Goal: Information Seeking & Learning: Learn about a topic

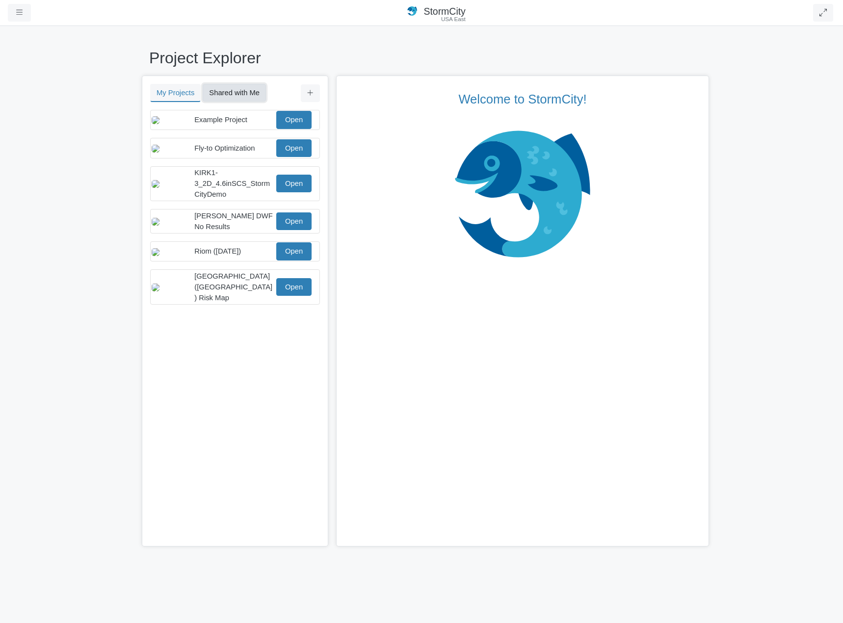
click at [237, 93] on button "Shared with Me" at bounding box center [234, 93] width 63 height 18
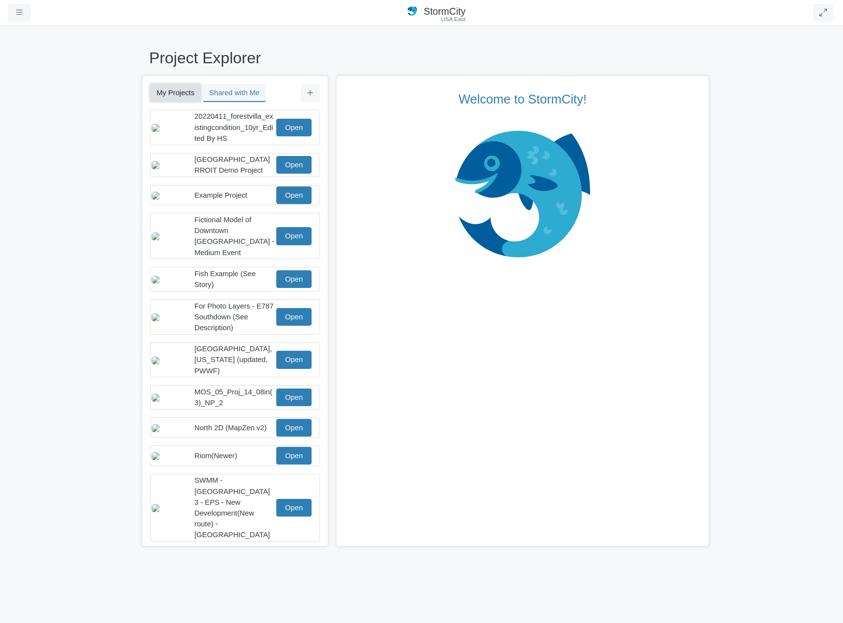
click at [179, 93] on button "My Projects" at bounding box center [175, 93] width 51 height 18
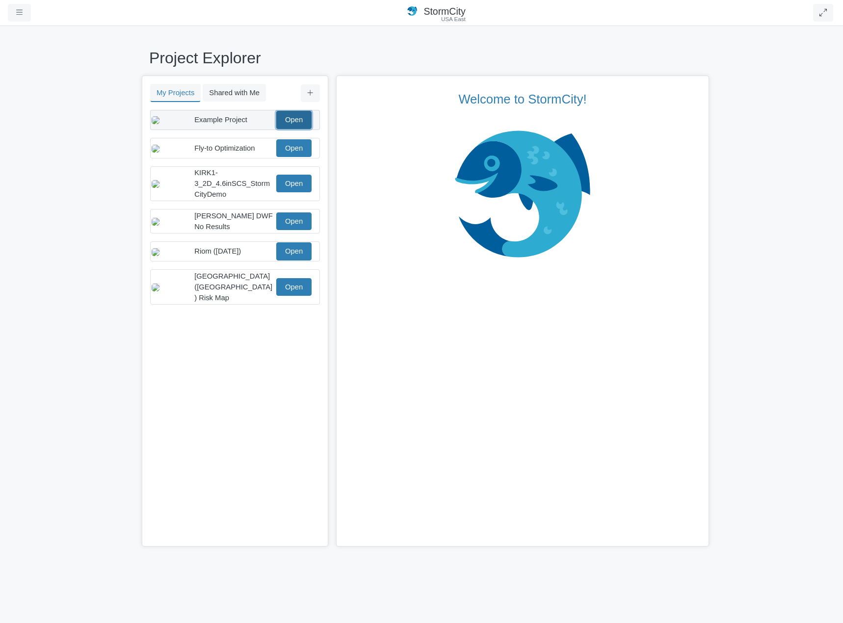
click at [290, 119] on link "Open" at bounding box center [293, 120] width 35 height 18
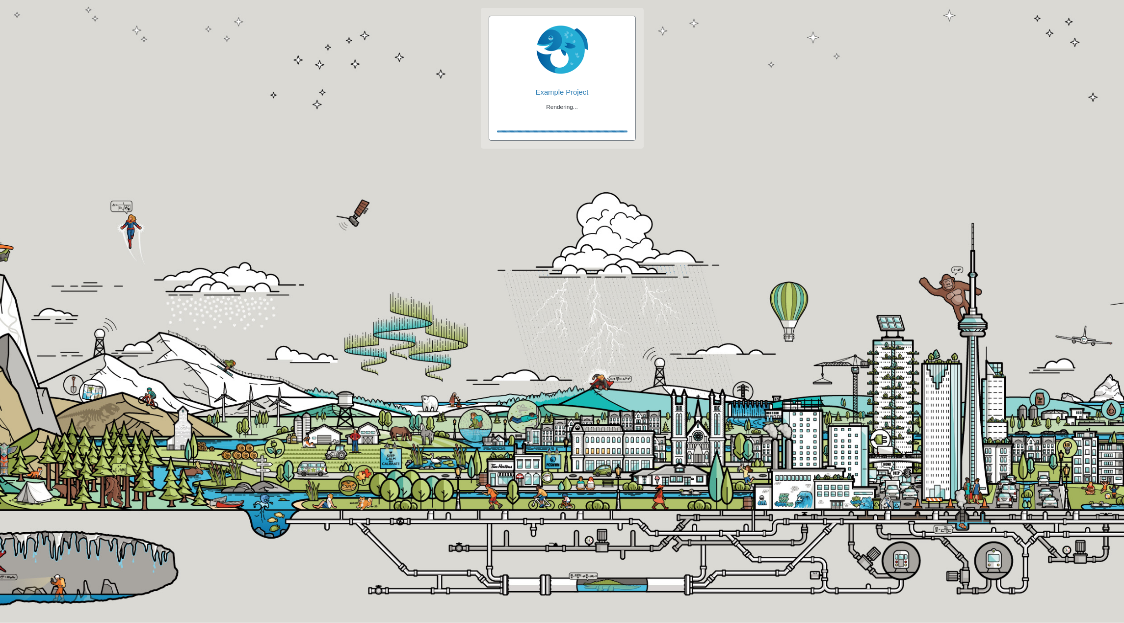
checkbox input "true"
checkbox input "false"
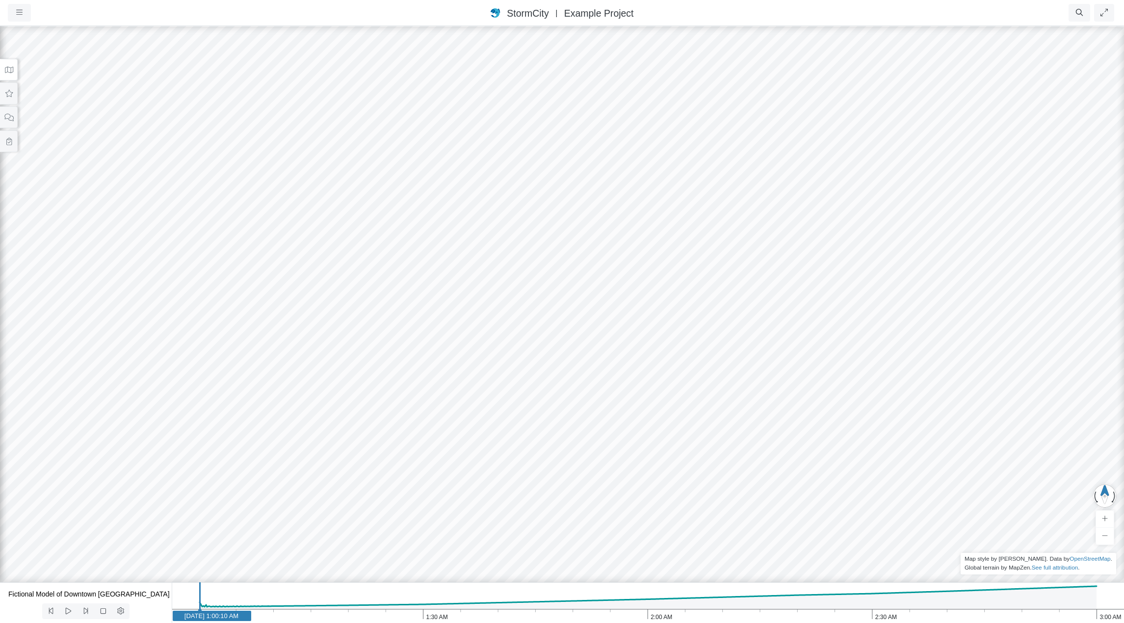
click at [6, 73] on icon at bounding box center [8, 69] width 9 height 7
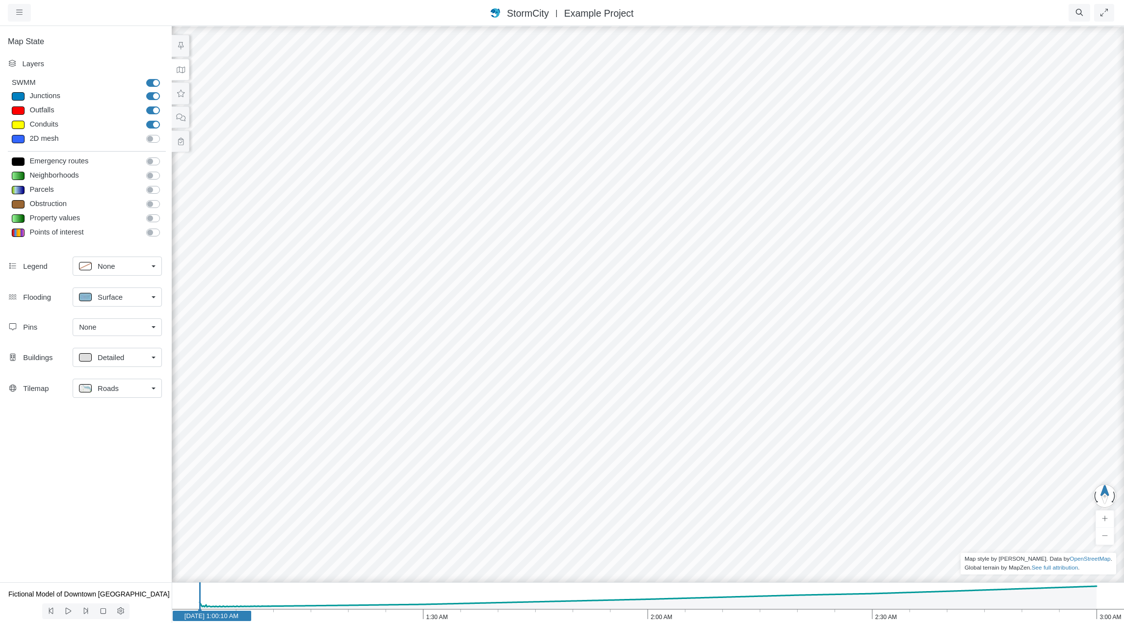
click at [143, 326] on div "None" at bounding box center [113, 327] width 69 height 11
click at [123, 417] on span "Manage Pins..." at bounding box center [103, 415] width 49 height 11
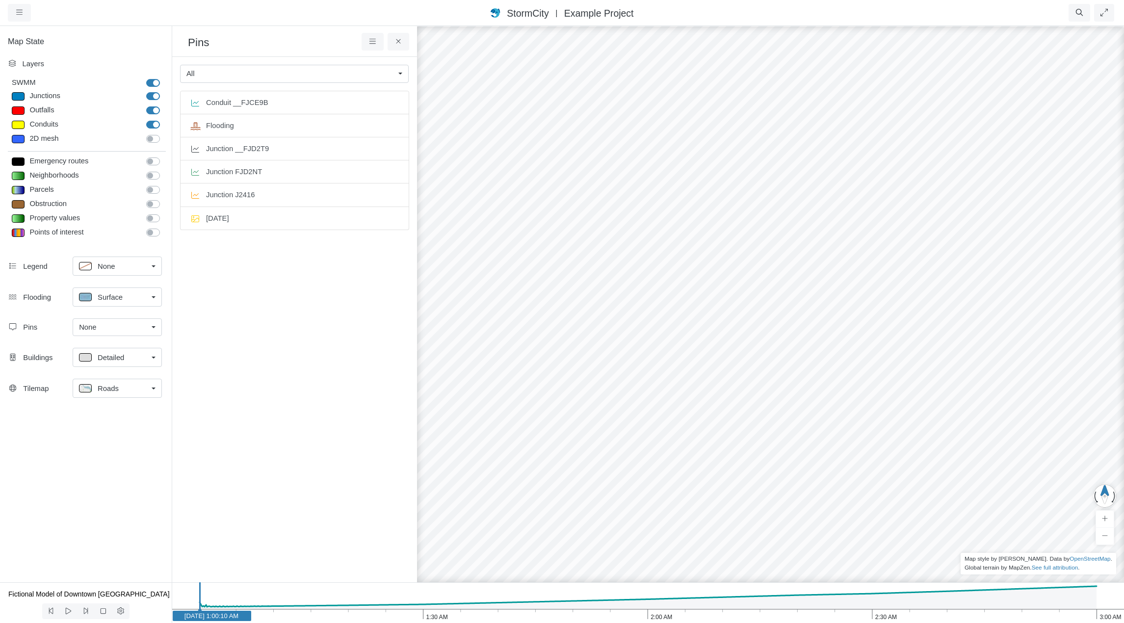
click at [329, 76] on div "All" at bounding box center [290, 73] width 208 height 11
click at [303, 111] on div "Junction Pin" at bounding box center [294, 109] width 216 height 11
click at [300, 78] on div "Junction Pin" at bounding box center [290, 73] width 208 height 11
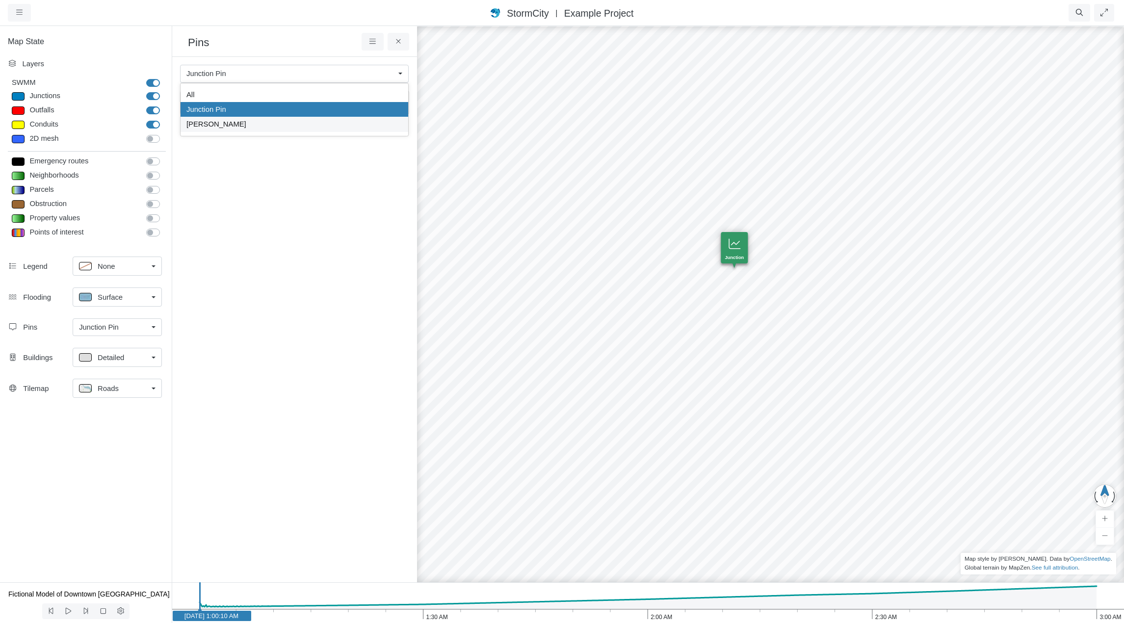
click at [293, 126] on div "[PERSON_NAME]" at bounding box center [294, 124] width 216 height 11
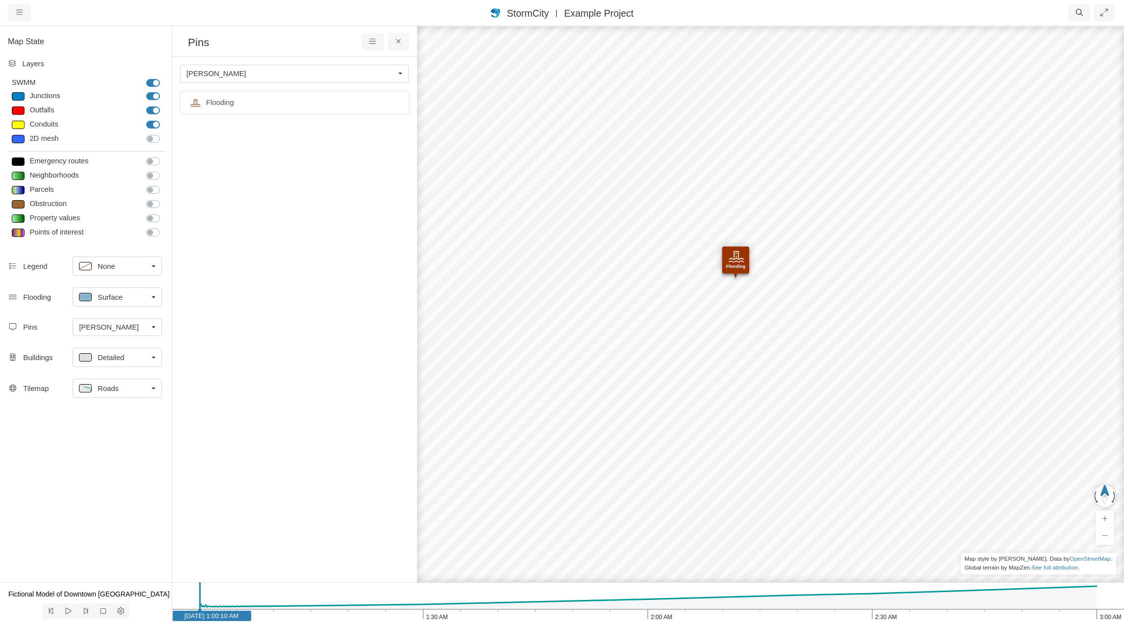
click at [280, 68] on link "[PERSON_NAME]" at bounding box center [294, 74] width 229 height 18
click at [272, 96] on div "All" at bounding box center [294, 94] width 216 height 11
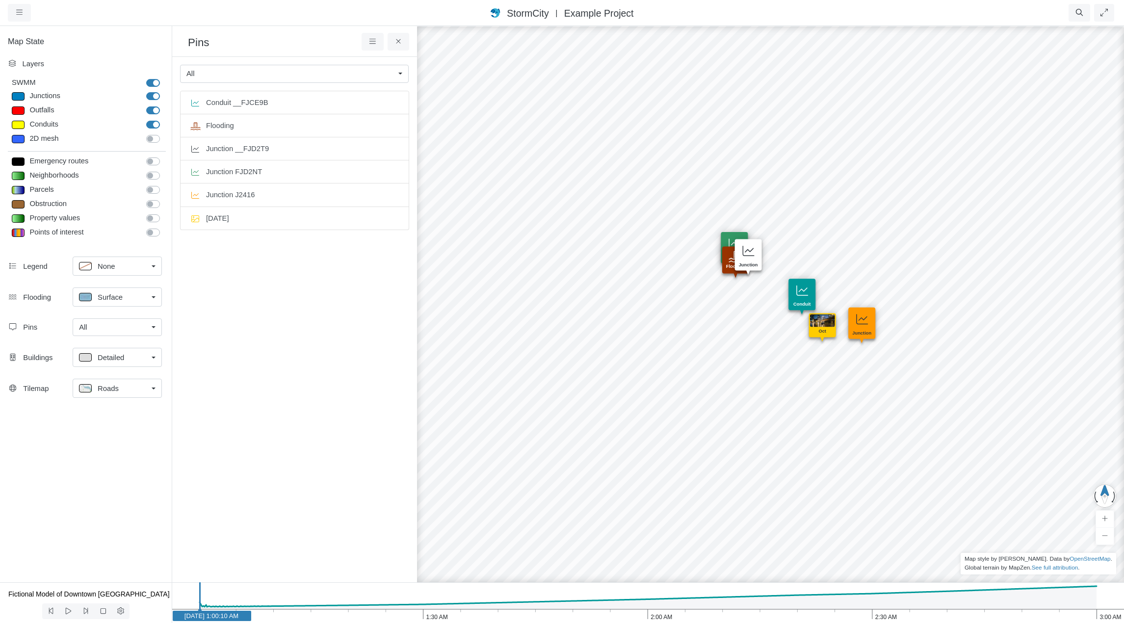
click at [822, 325] on button at bounding box center [820, 330] width 18 height 18
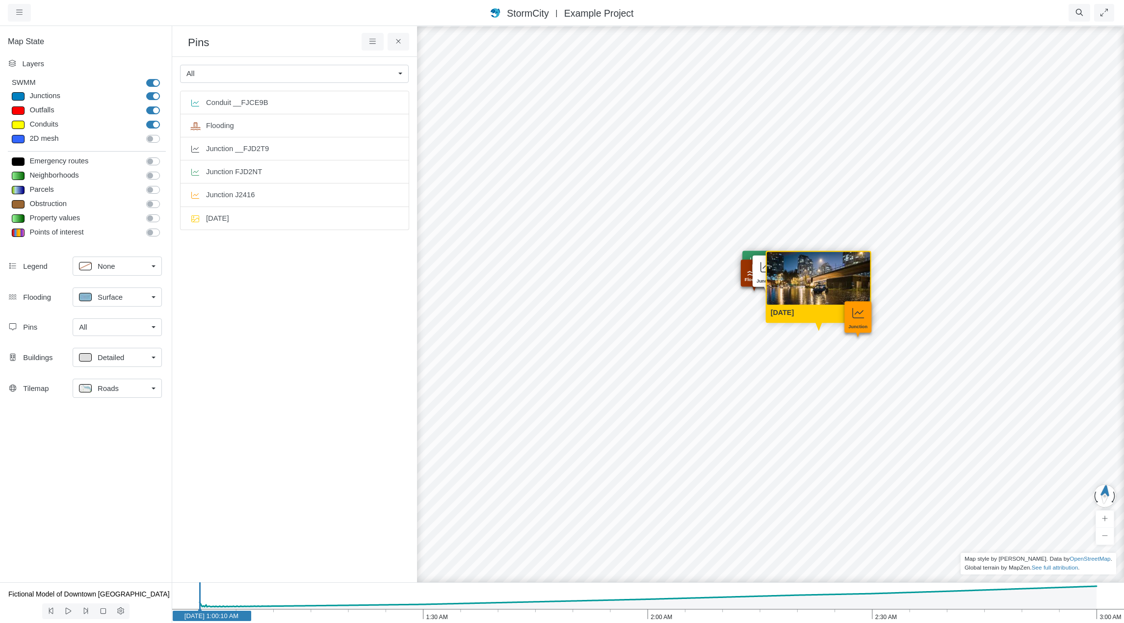
drag, startPoint x: 743, startPoint y: 336, endPoint x: 662, endPoint y: 147, distance: 205.3
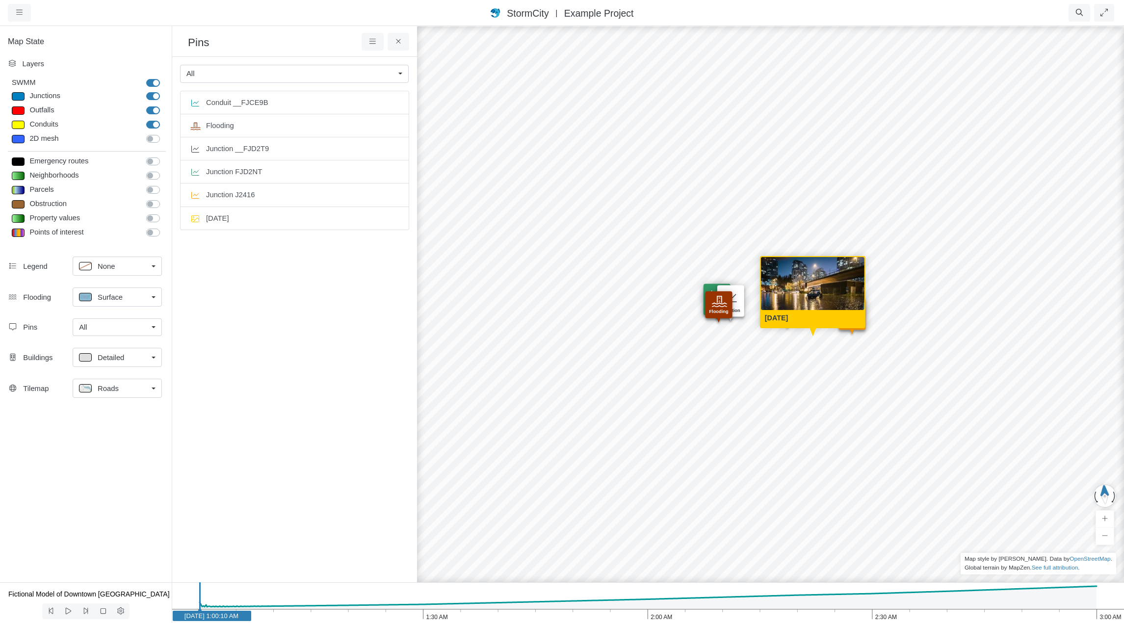
drag, startPoint x: 786, startPoint y: 345, endPoint x: 941, endPoint y: 302, distance: 161.0
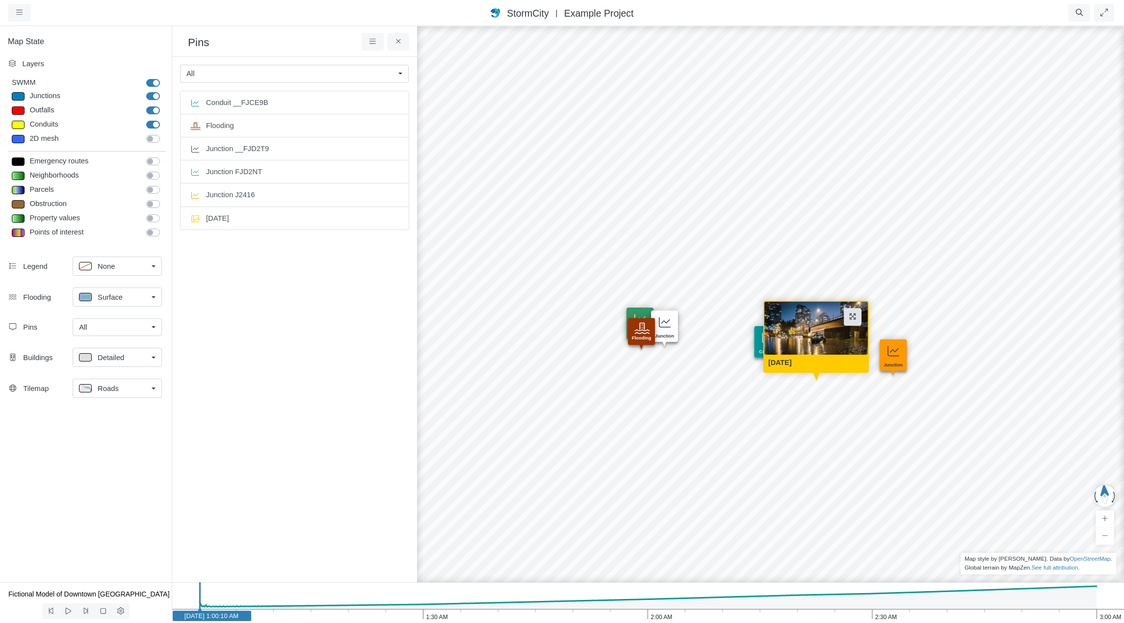
click at [842, 316] on button at bounding box center [853, 317] width 18 height 18
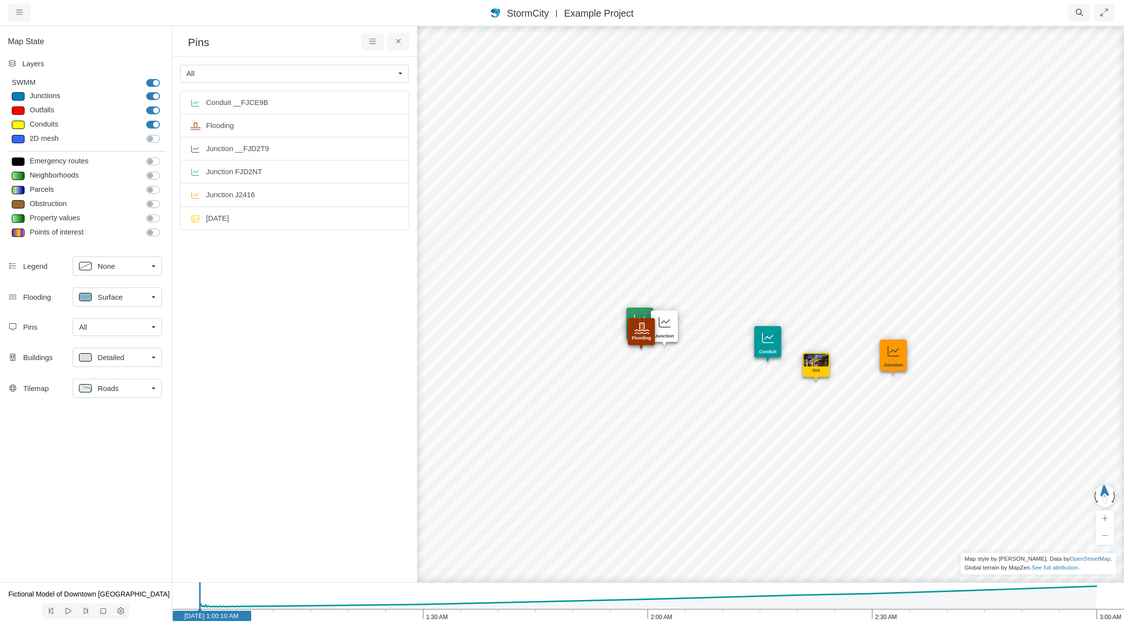
click at [816, 360] on button at bounding box center [814, 369] width 18 height 18
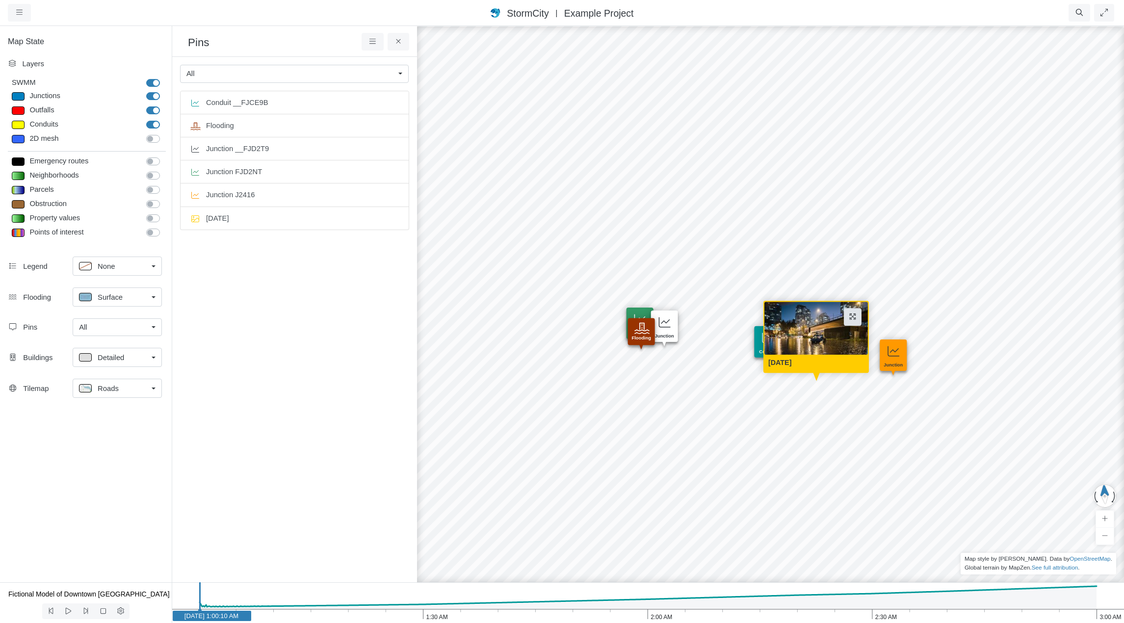
click at [842, 320] on button at bounding box center [853, 317] width 18 height 18
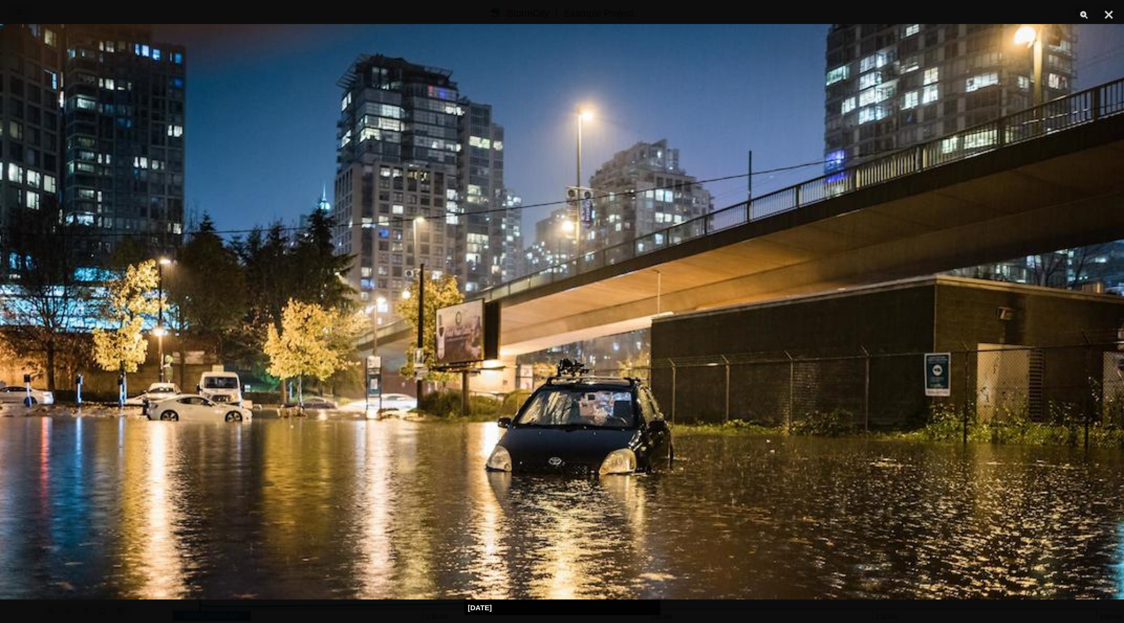
drag, startPoint x: 767, startPoint y: 238, endPoint x: 810, endPoint y: 113, distance: 132.2
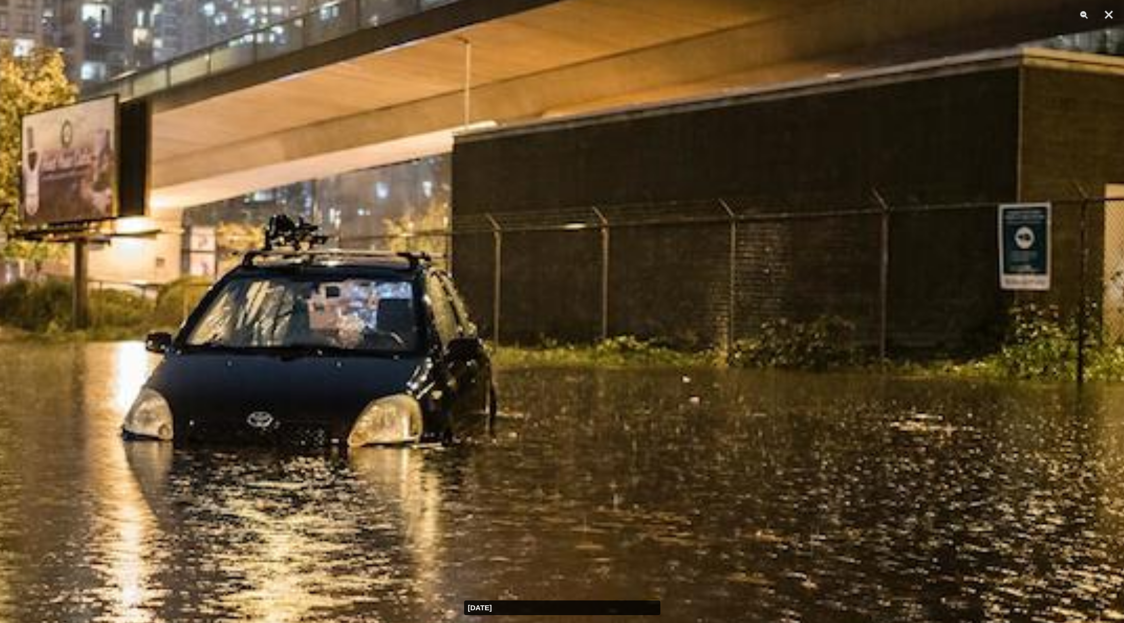
click at [396, 236] on img at bounding box center [274, 121] width 2248 height 1151
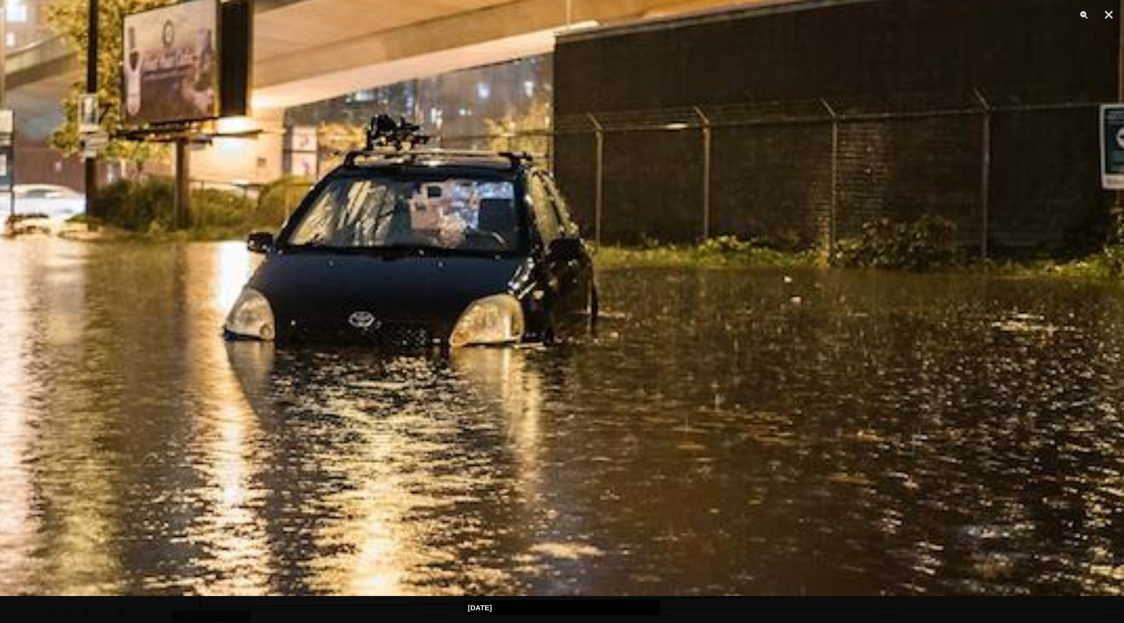
click at [488, 221] on img at bounding box center [375, 21] width 2248 height 1151
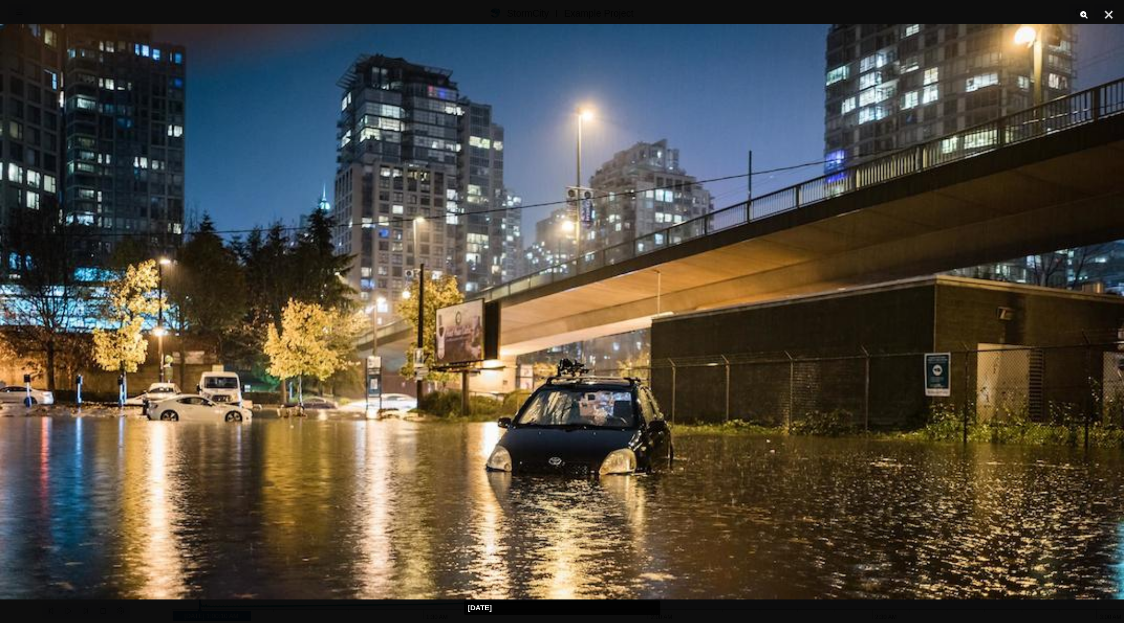
click at [842, 14] on button "Zoom" at bounding box center [1084, 14] width 25 height 29
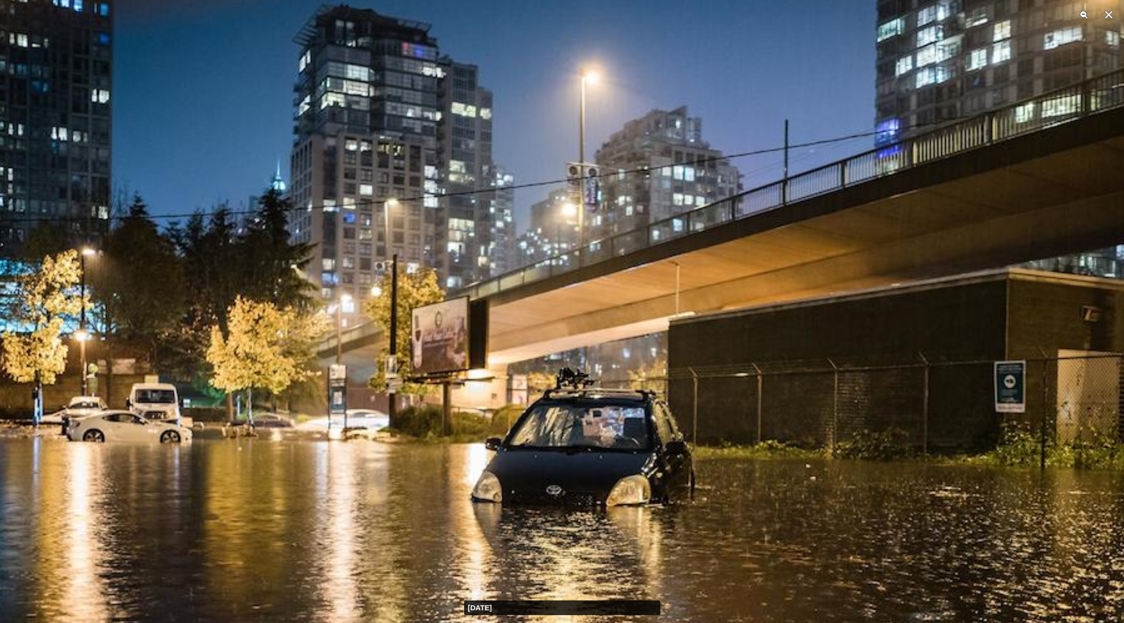
click at [842, 15] on button "Zoom" at bounding box center [1084, 14] width 25 height 29
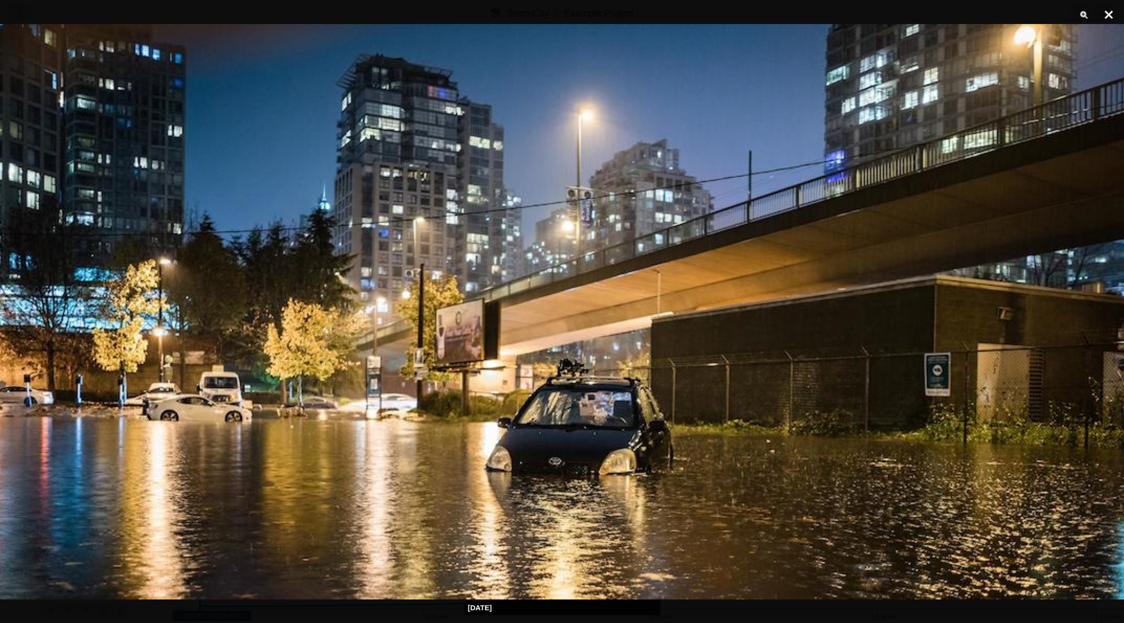
click at [842, 14] on button "Close" at bounding box center [1109, 14] width 25 height 29
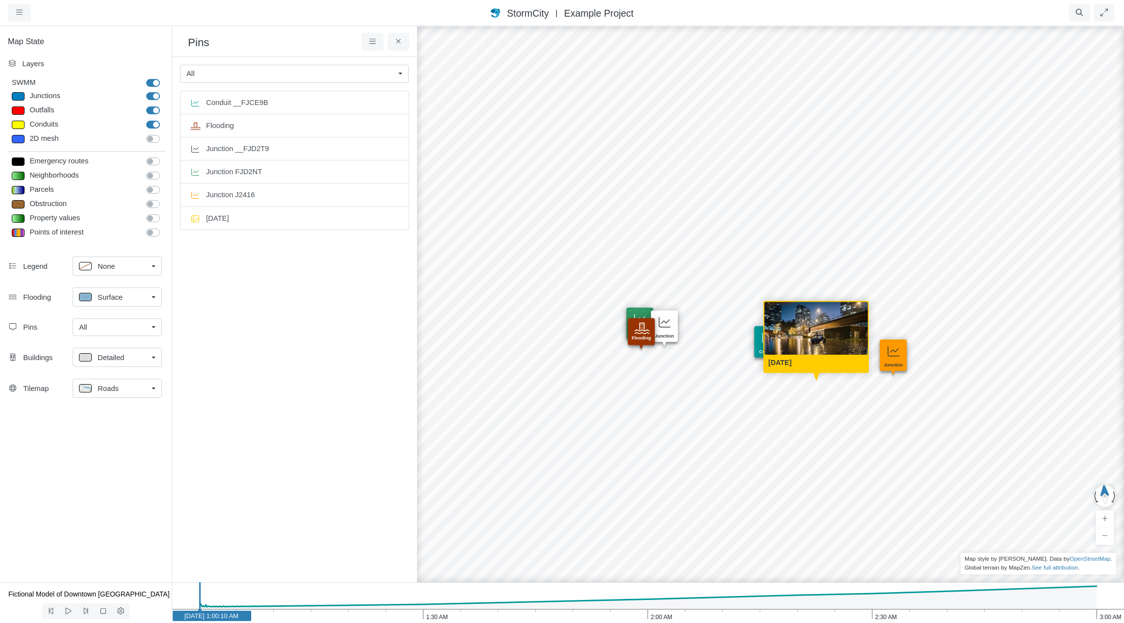
click at [524, 403] on div "Created with Highcharts 9.3.3 Depth (m) 1 am 2 am 3 am 0 2 4 Entity or function…" at bounding box center [820, 324] width 1124 height 598
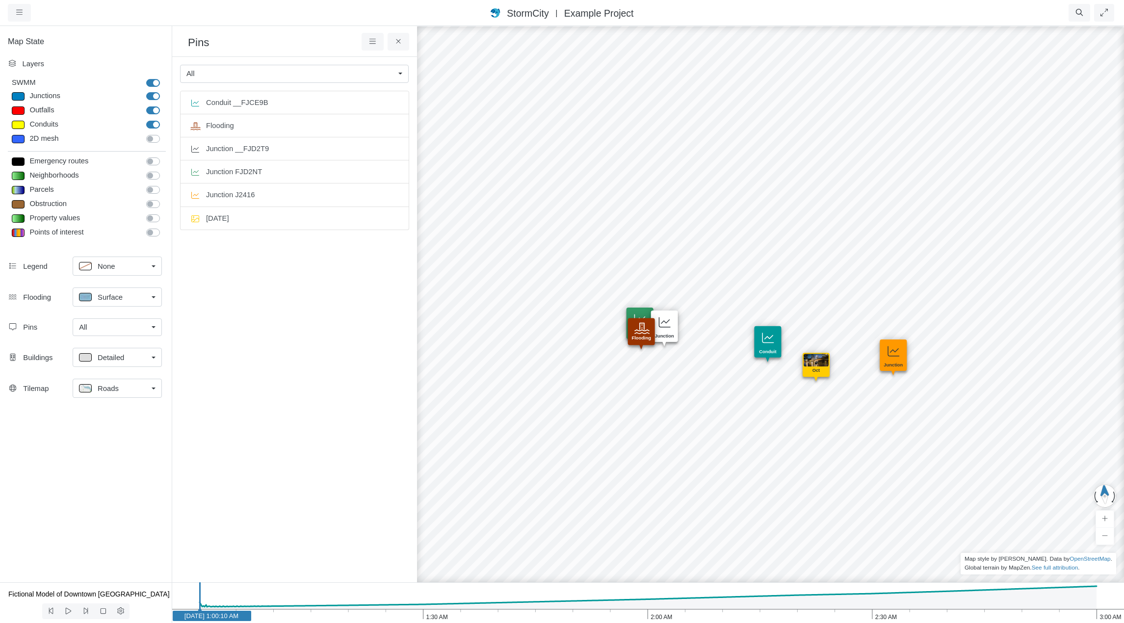
click at [142, 331] on div "All" at bounding box center [113, 327] width 69 height 11
click at [245, 365] on ul "Conduit __FJCE9B Flooding Junction __FJD2T9 Junction FJD2NT Junction J2416 [DAT…" at bounding box center [294, 325] width 229 height 468
click at [151, 389] on link "Roads" at bounding box center [117, 388] width 89 height 19
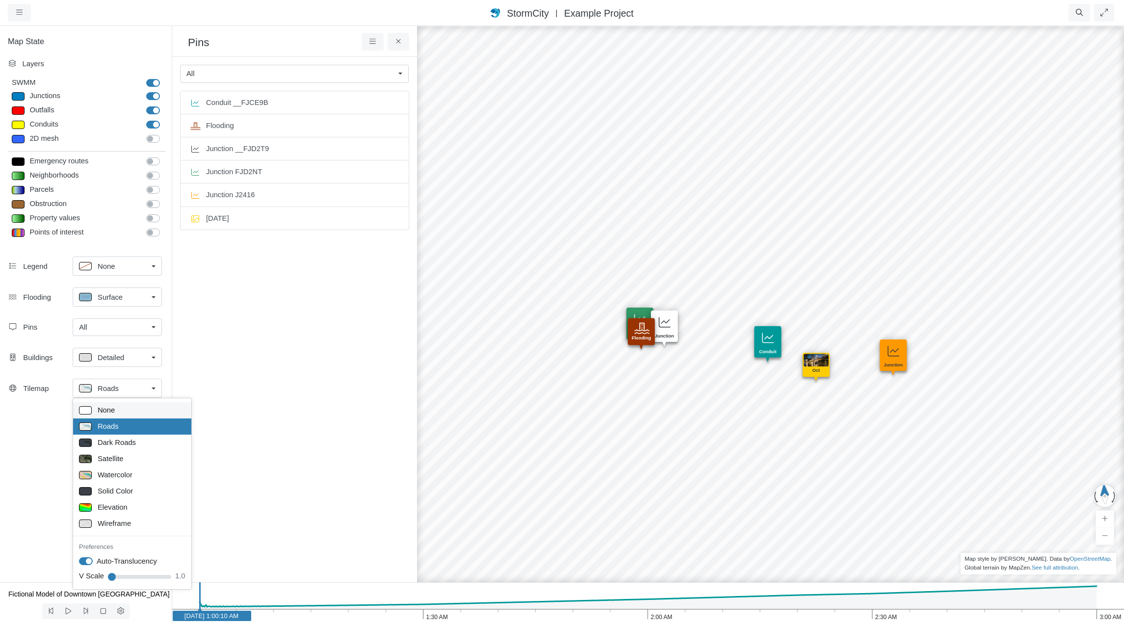
click at [111, 410] on span "None" at bounding box center [106, 410] width 17 height 11
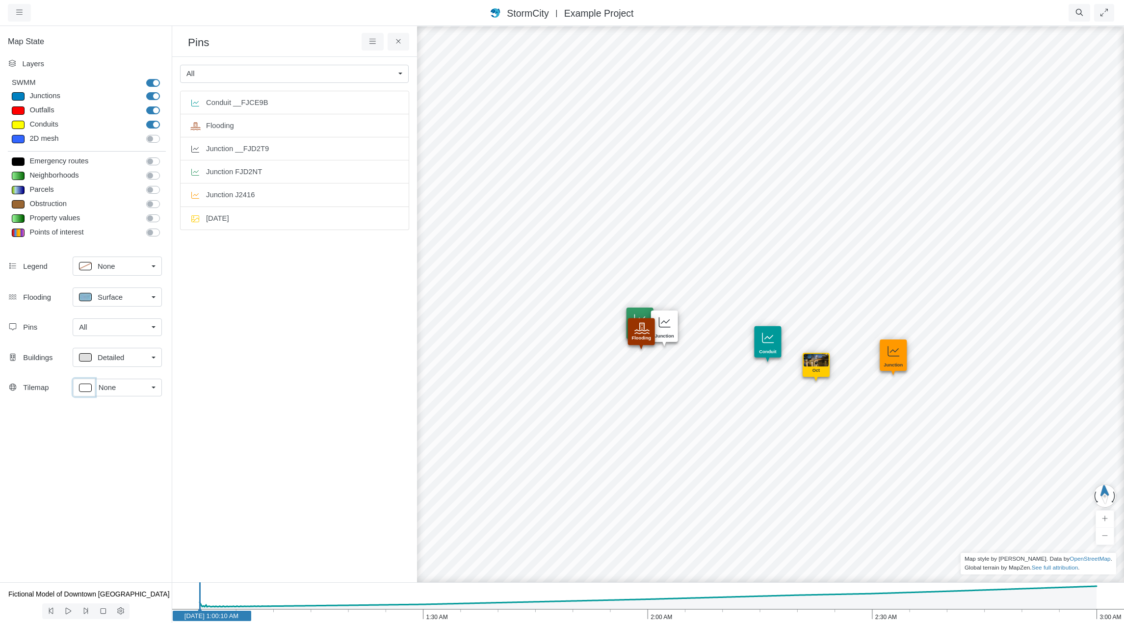
click at [84, 386] on p at bounding box center [85, 388] width 13 height 8
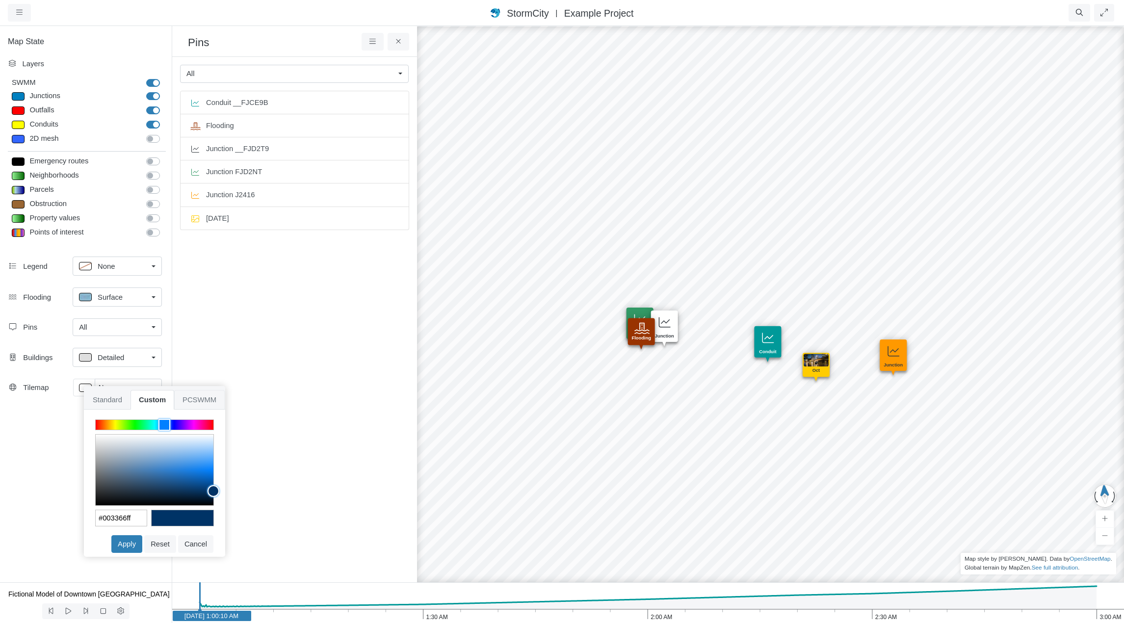
click at [192, 396] on span "PCSWMM" at bounding box center [199, 400] width 51 height 20
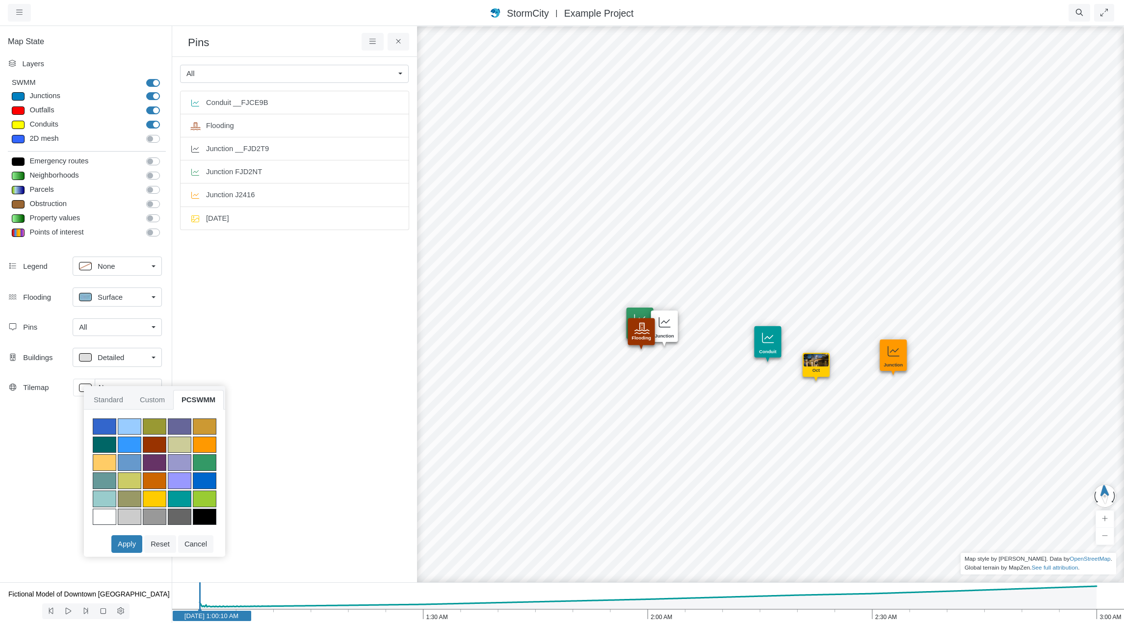
click at [211, 515] on div at bounding box center [205, 517] width 24 height 17
click at [127, 546] on button "Apply" at bounding box center [126, 544] width 31 height 18
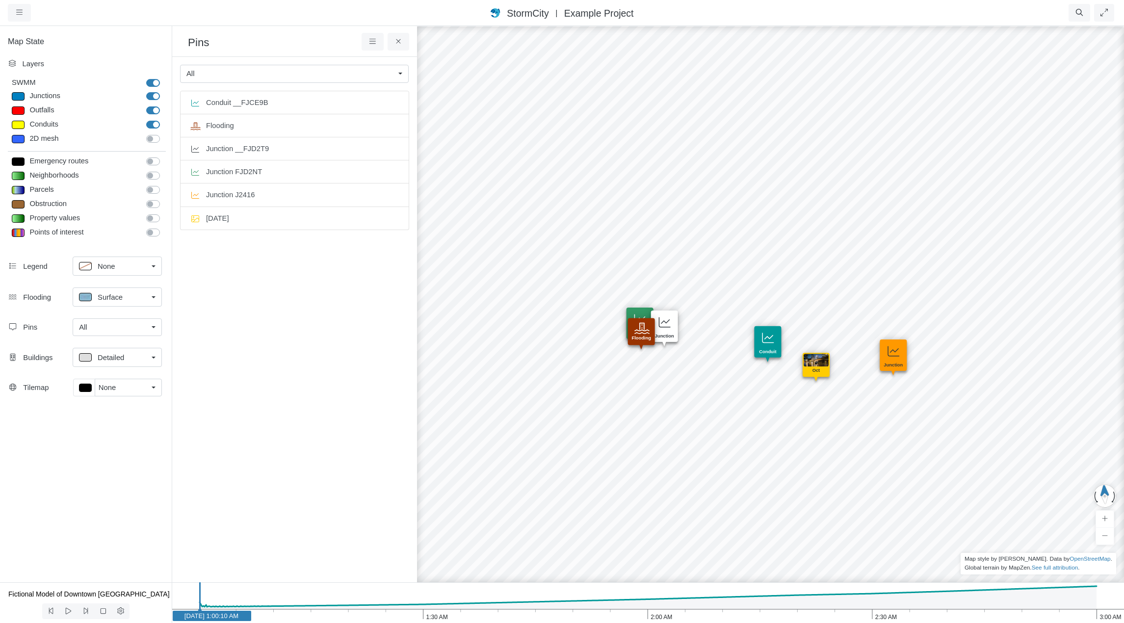
click at [120, 391] on div "None" at bounding box center [123, 387] width 49 height 11
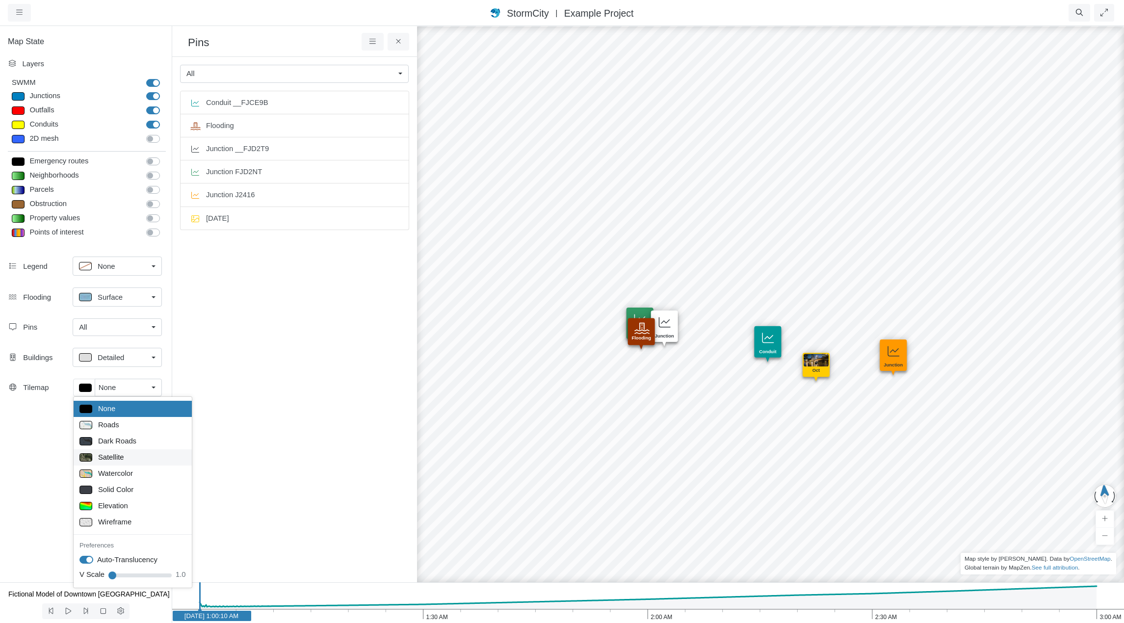
click at [110, 455] on span "Satellite" at bounding box center [111, 457] width 26 height 11
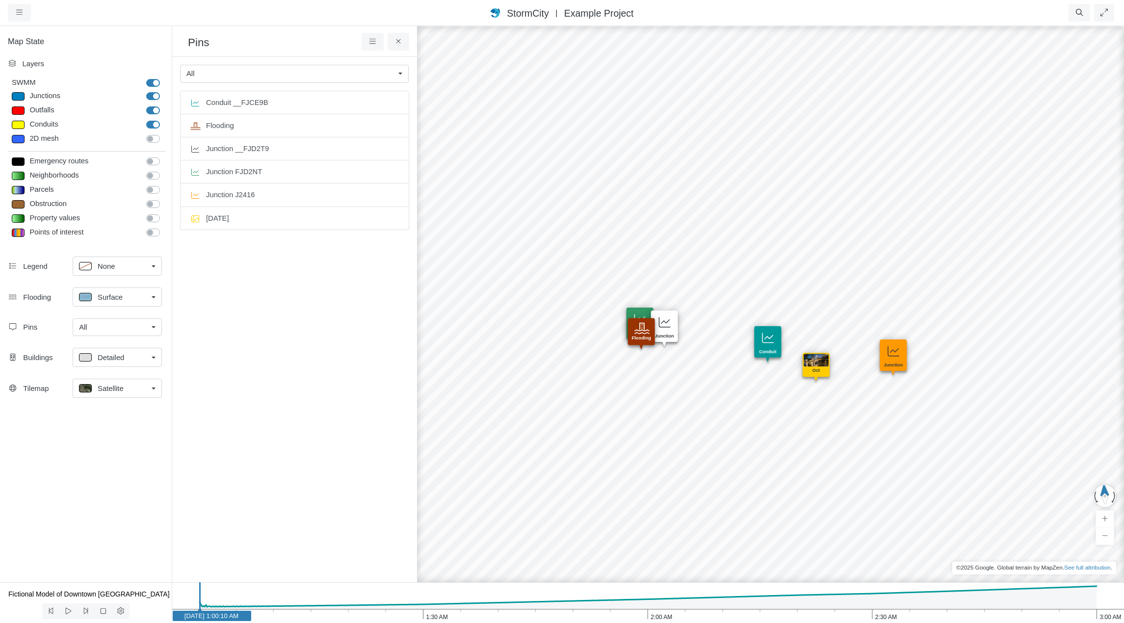
click at [111, 385] on span "Satellite" at bounding box center [111, 388] width 26 height 11
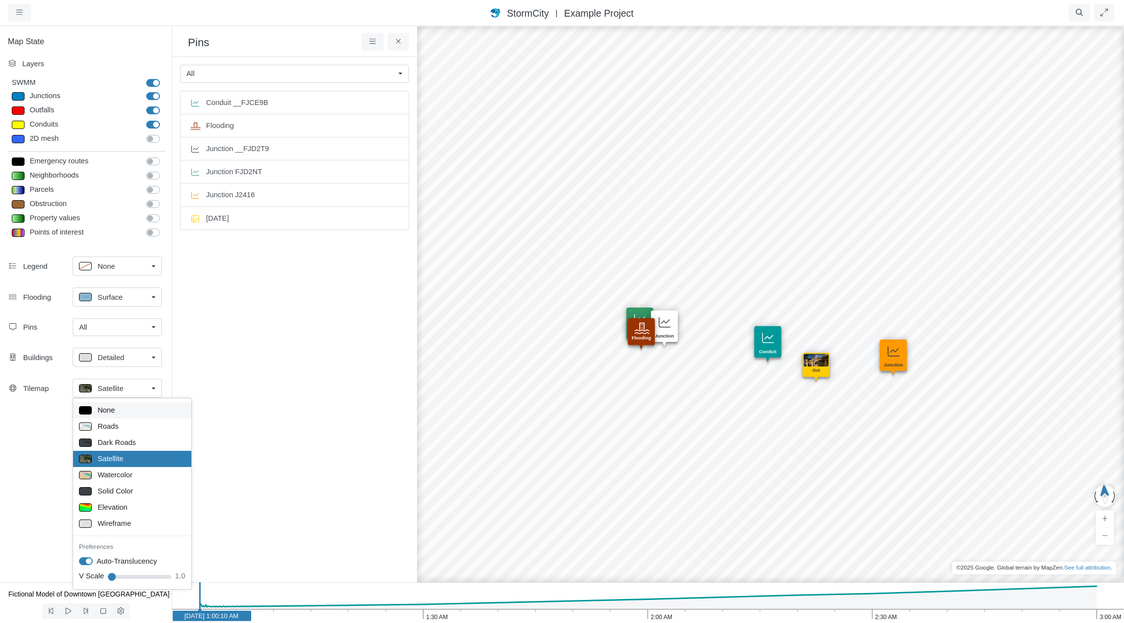
click at [107, 410] on span "None" at bounding box center [106, 410] width 17 height 11
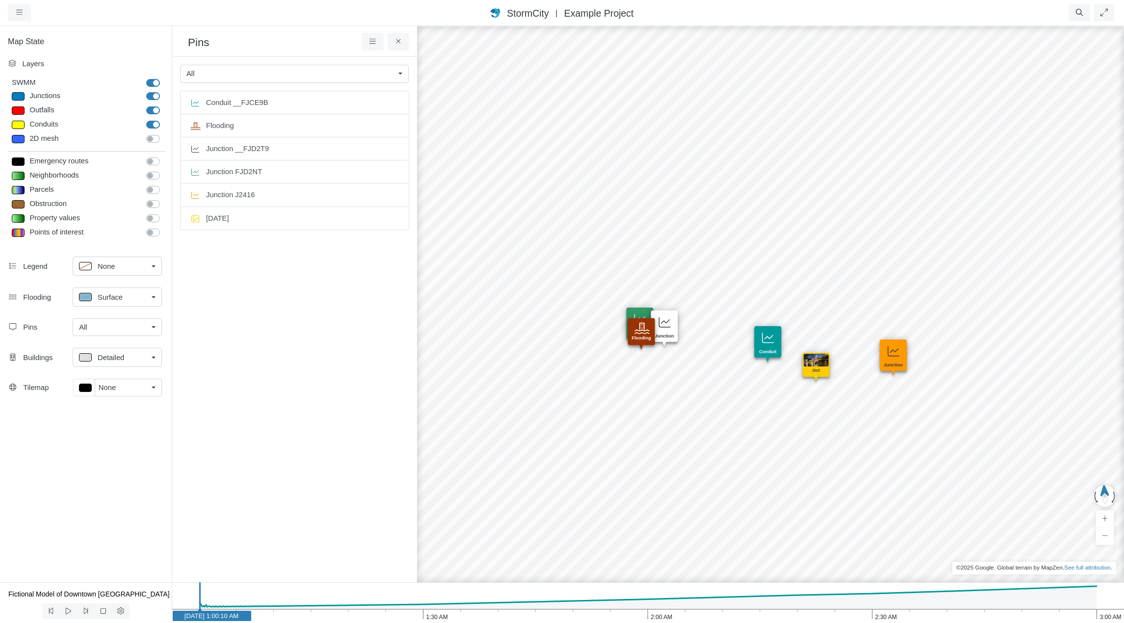
click at [112, 388] on span "None" at bounding box center [107, 387] width 17 height 11
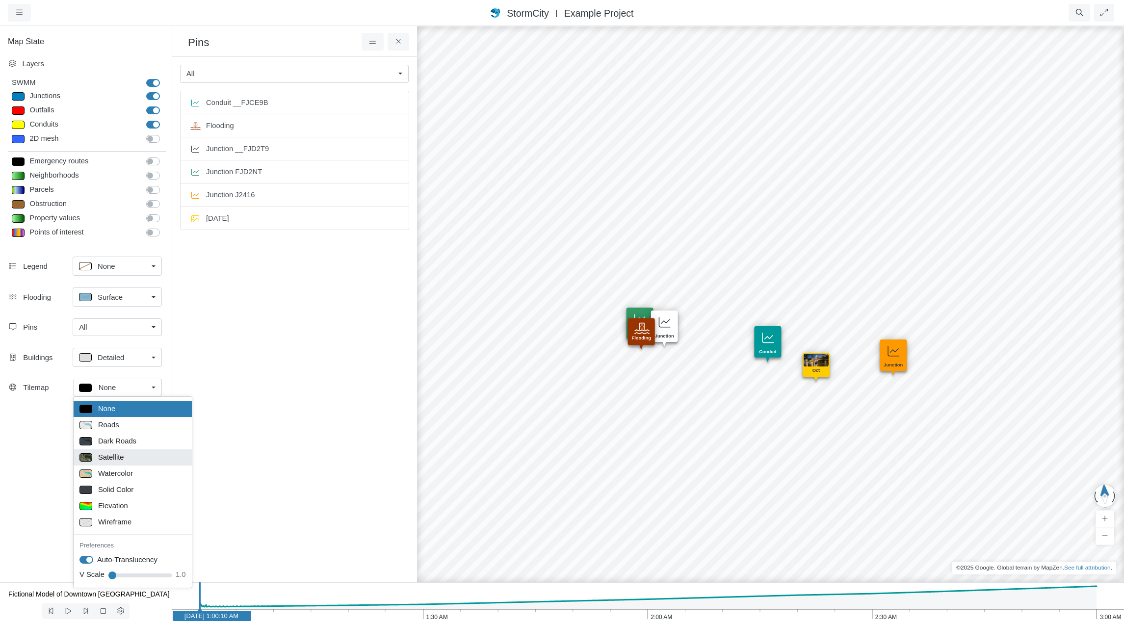
click at [113, 458] on span "Satellite" at bounding box center [111, 457] width 26 height 11
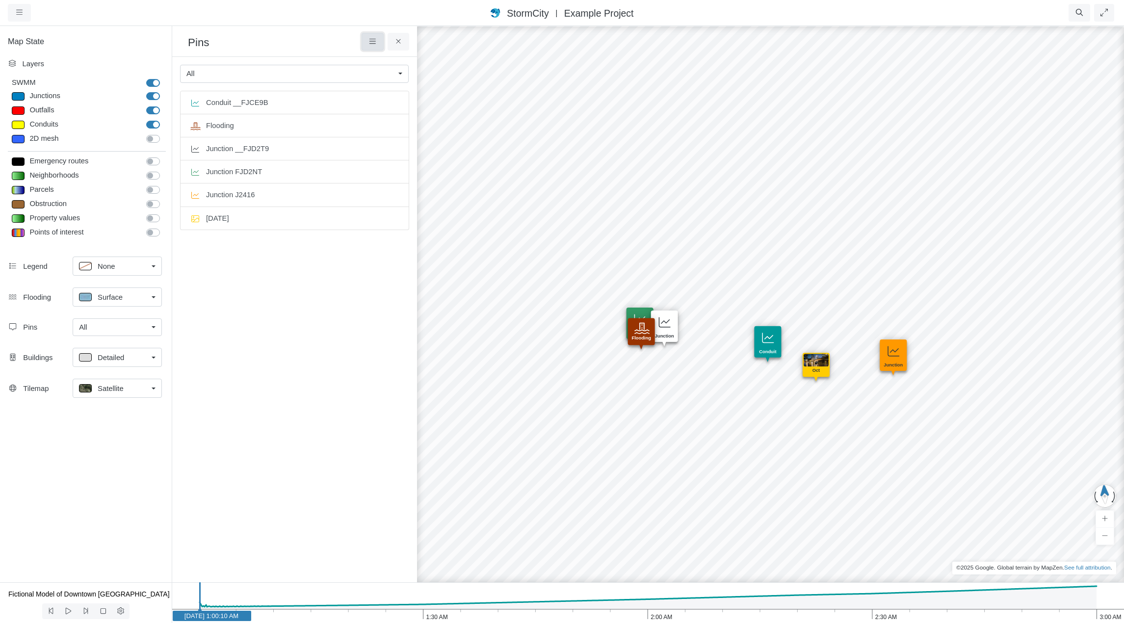
click at [370, 43] on icon at bounding box center [372, 41] width 9 height 7
click at [541, 303] on div "Created with Highcharts 9.3.3 Depth (m) 1 am 2 am 3 am 0 2 4 Entity or function…" at bounding box center [820, 324] width 1124 height 598
click at [542, 303] on div "Created with Highcharts 9.3.3 Depth (m) 1 am 2 am 3 am 0 2 4 Entity or function…" at bounding box center [820, 324] width 1124 height 598
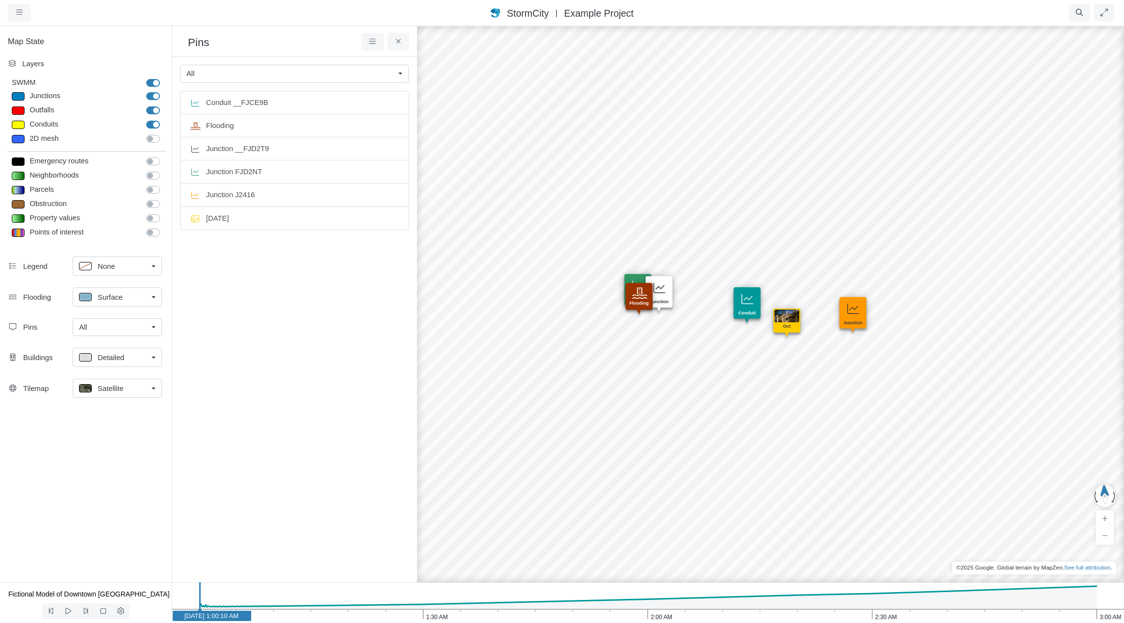
drag, startPoint x: 576, startPoint y: 285, endPoint x: 584, endPoint y: 263, distance: 23.1
click at [584, 263] on div "Created with Highcharts 9.3.3 Depth (m) 1 am 2 am 3 am 0 2 4 Entity or function…" at bounding box center [820, 324] width 1124 height 598
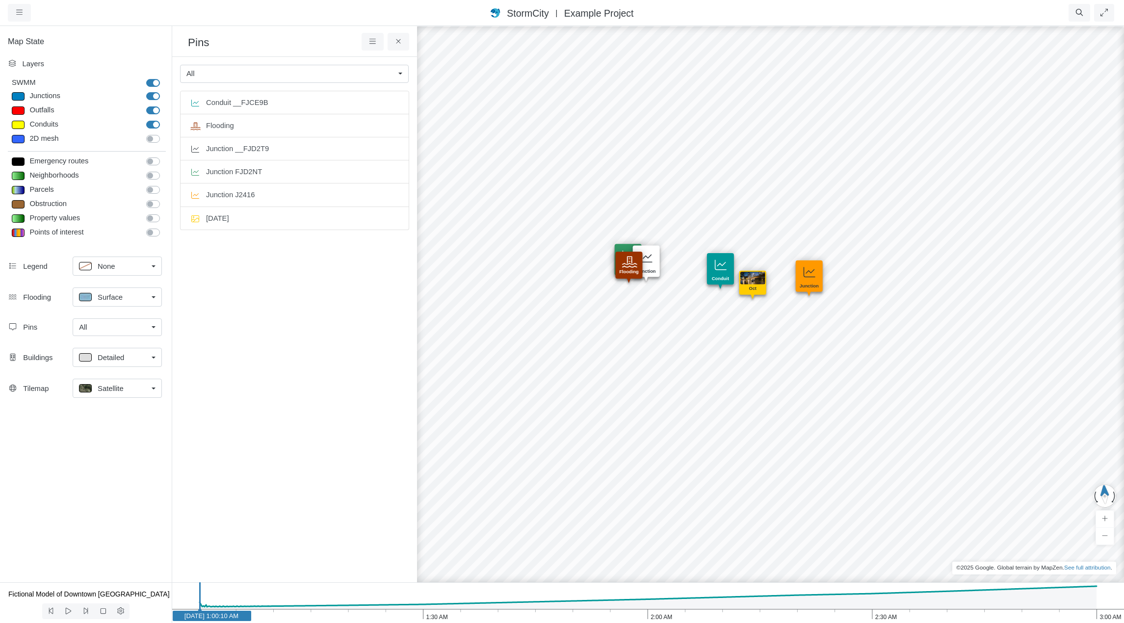
drag, startPoint x: 721, startPoint y: 336, endPoint x: 697, endPoint y: 298, distance: 45.2
click at [697, 298] on div "Created with Highcharts 9.3.3 Depth (m) 1 am 2 am 3 am 0 2 4 Entity or function…" at bounding box center [820, 324] width 1124 height 598
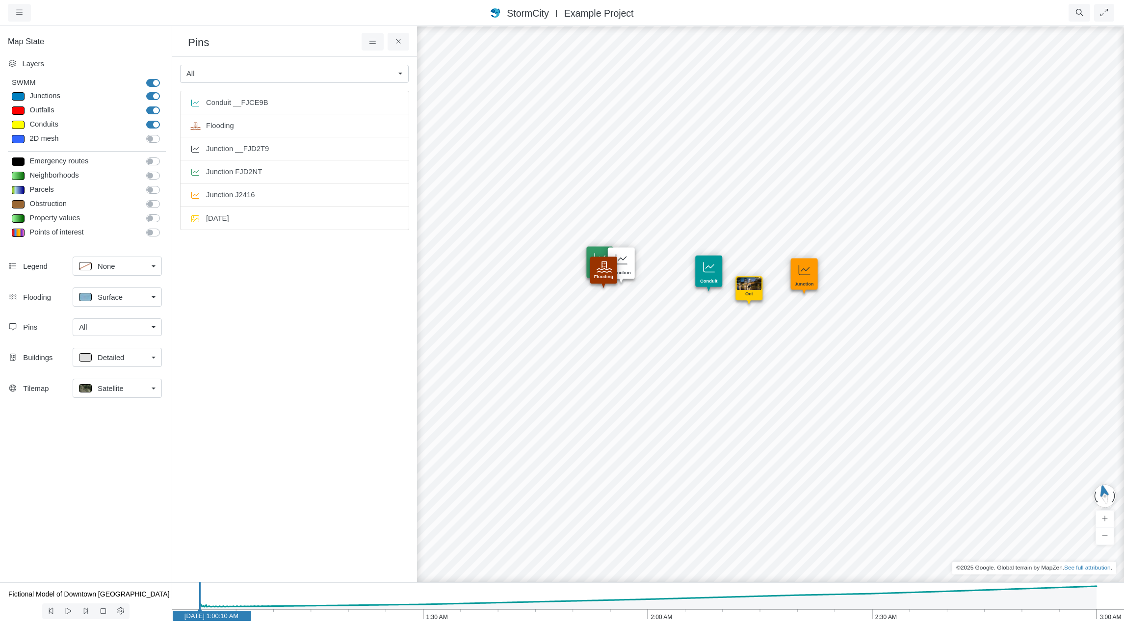
drag, startPoint x: 676, startPoint y: 304, endPoint x: 751, endPoint y: 343, distance: 84.7
click at [713, 335] on div "Created with Highcharts 9.3.3 Depth (m) 1 am 2 am 3 am 0 2 4 Entity or function…" at bounding box center [820, 324] width 1124 height 598
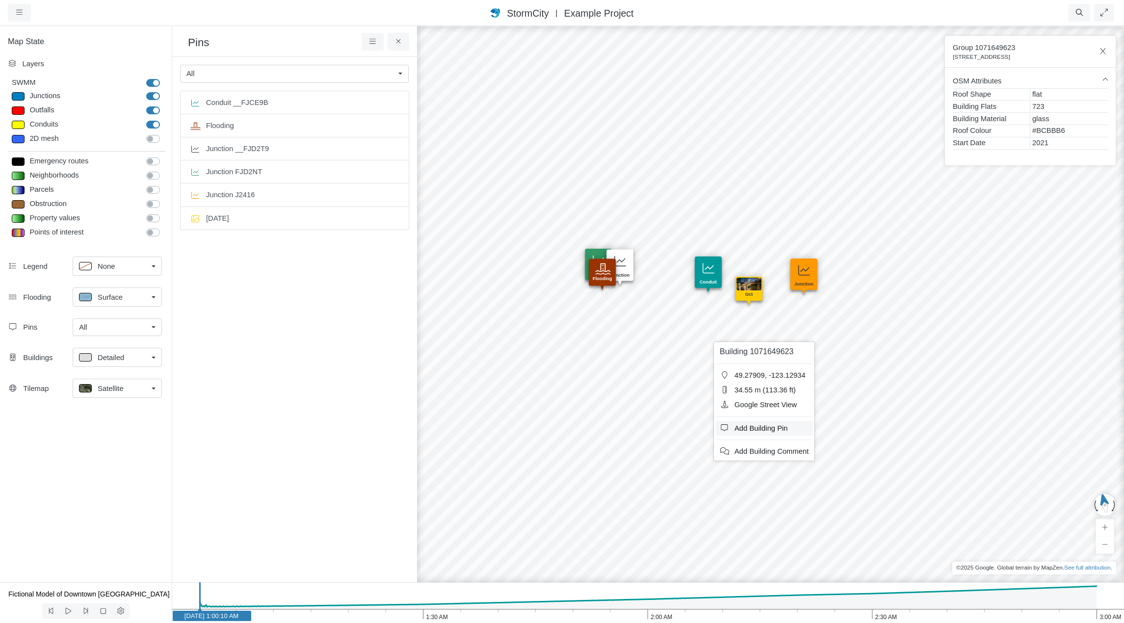
click at [763, 429] on span "Add Building Pin" at bounding box center [761, 428] width 53 height 8
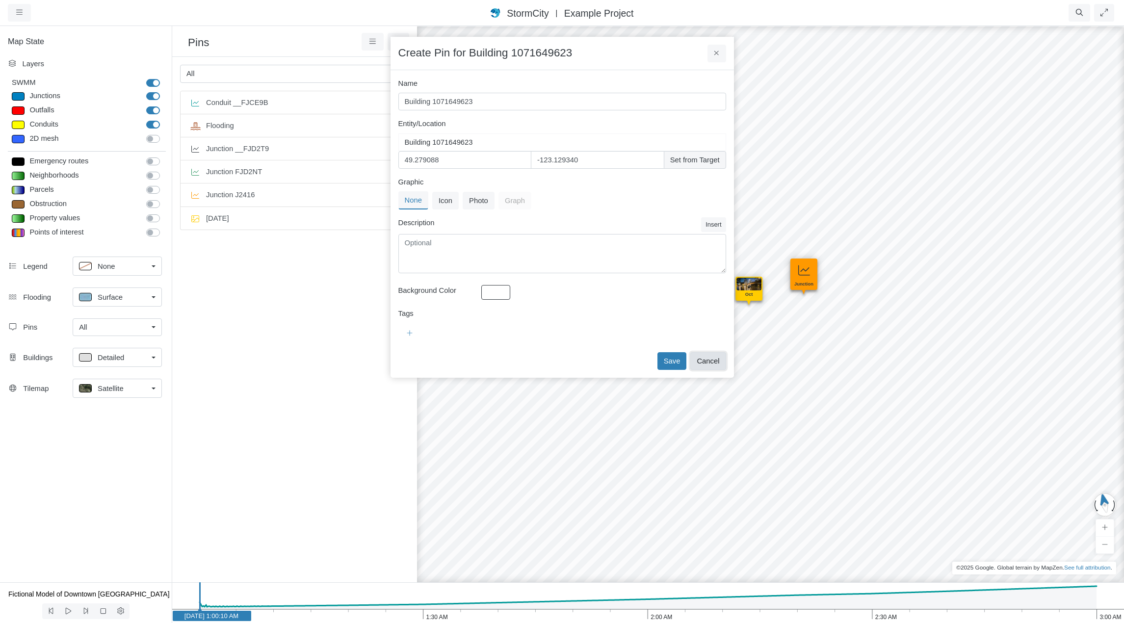
click at [709, 360] on button "Cancel" at bounding box center [707, 361] width 35 height 18
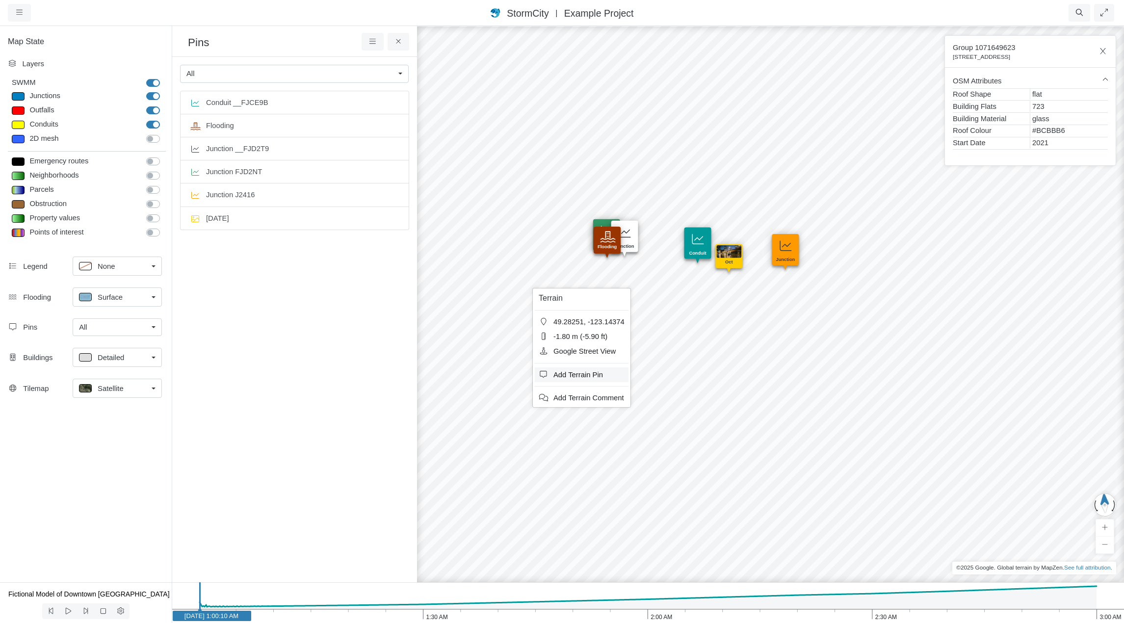
click at [576, 374] on span "Add Terrain Pin" at bounding box center [578, 375] width 50 height 8
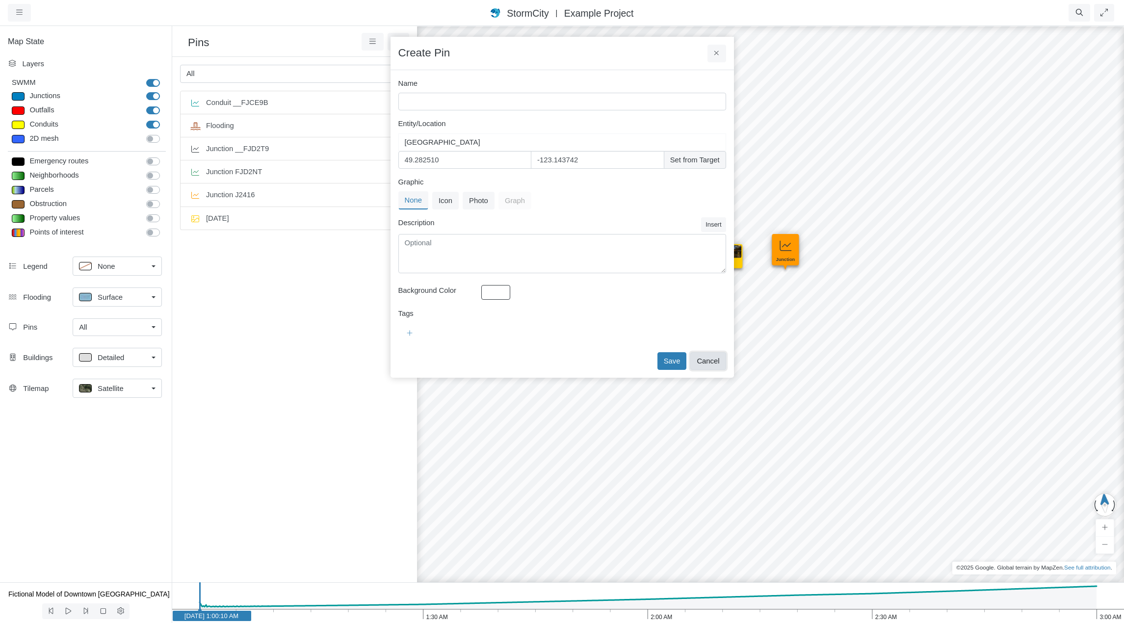
click at [713, 359] on button "Cancel" at bounding box center [707, 361] width 35 height 18
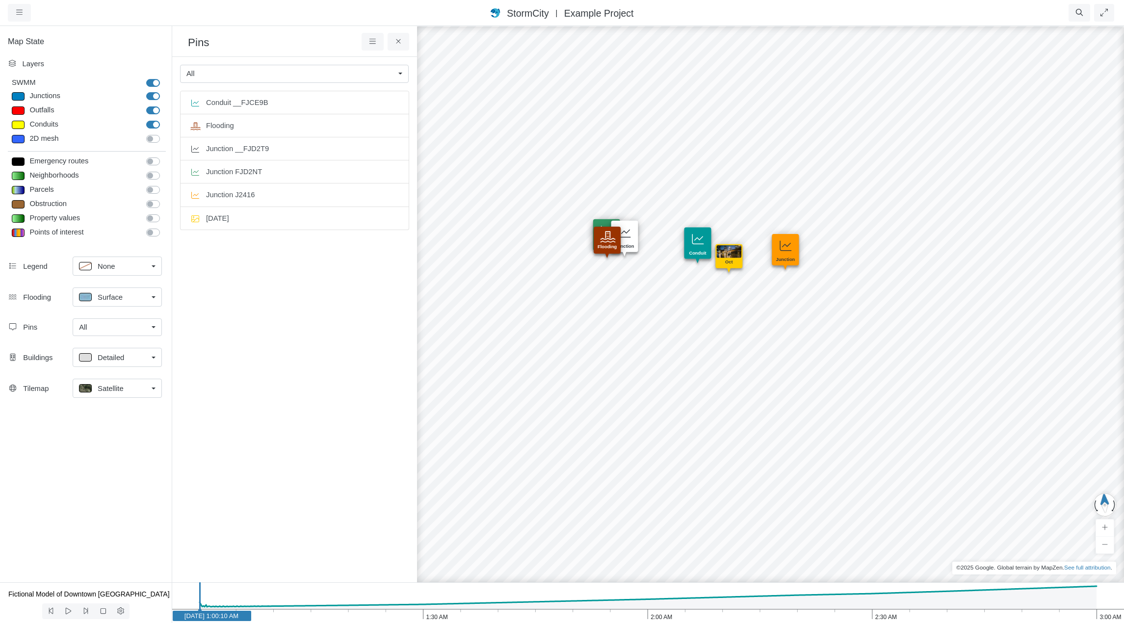
click at [730, 299] on div "Created with Highcharts 9.3.3 Depth (m) 1 am 2 am 3 am 0 2 4 Entity or function…" at bounding box center [820, 324] width 1124 height 598
click at [769, 383] on span "Add Building Pin" at bounding box center [776, 386] width 53 height 8
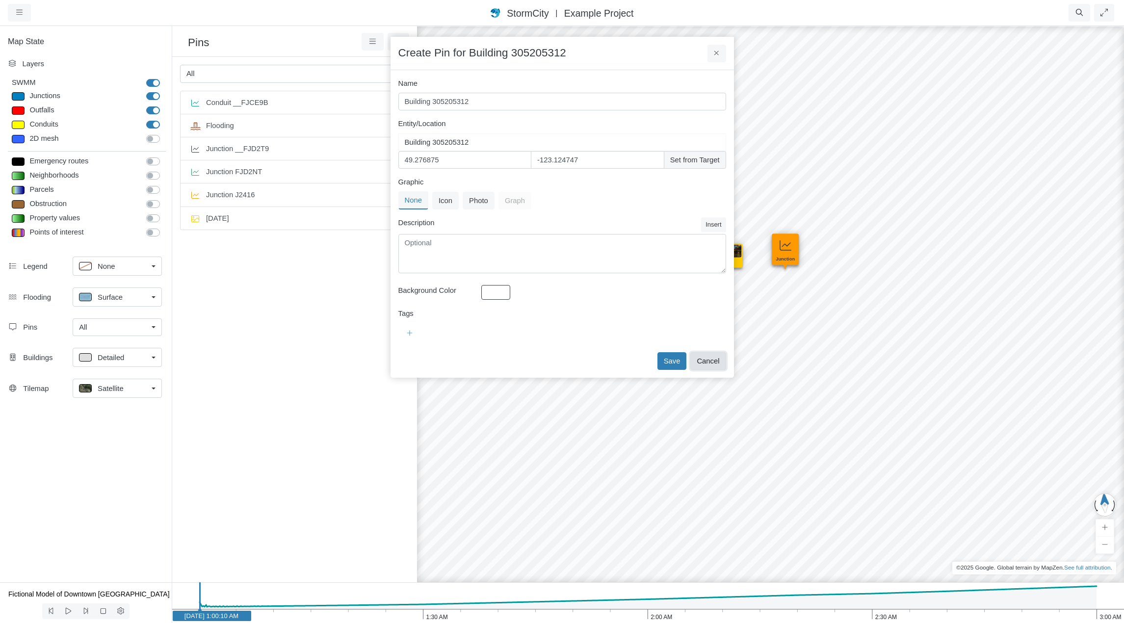
click at [711, 360] on button "Cancel" at bounding box center [707, 361] width 35 height 18
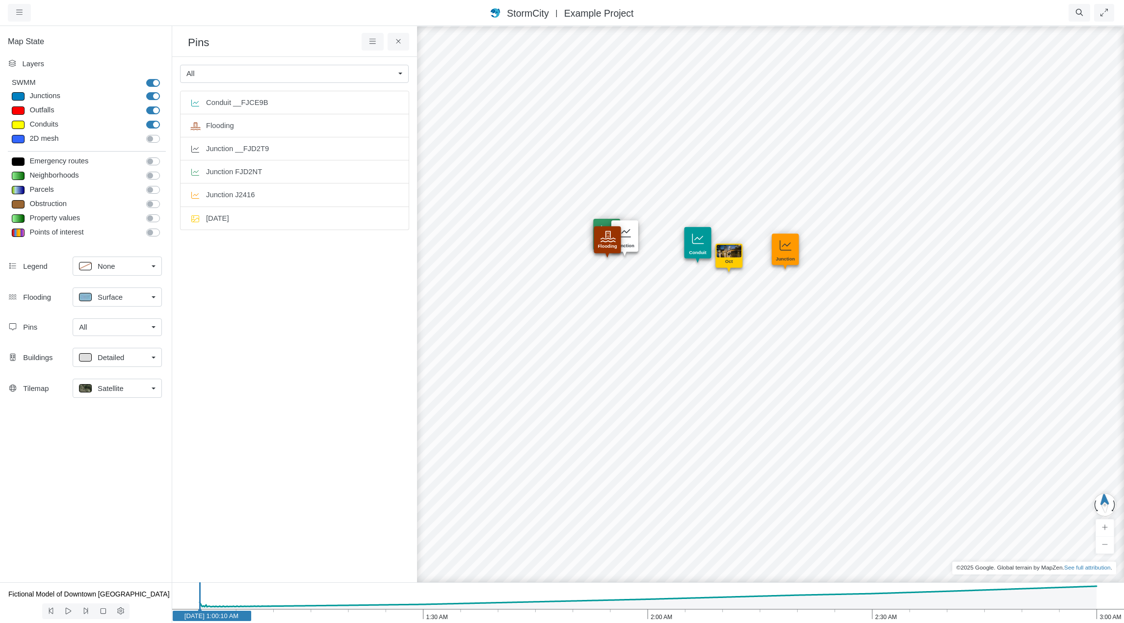
click at [732, 320] on div "Created with Highcharts 9.3.3 Depth (m) 1 am 2 am 3 am 0 2 4 Entity or function…" at bounding box center [820, 324] width 1124 height 598
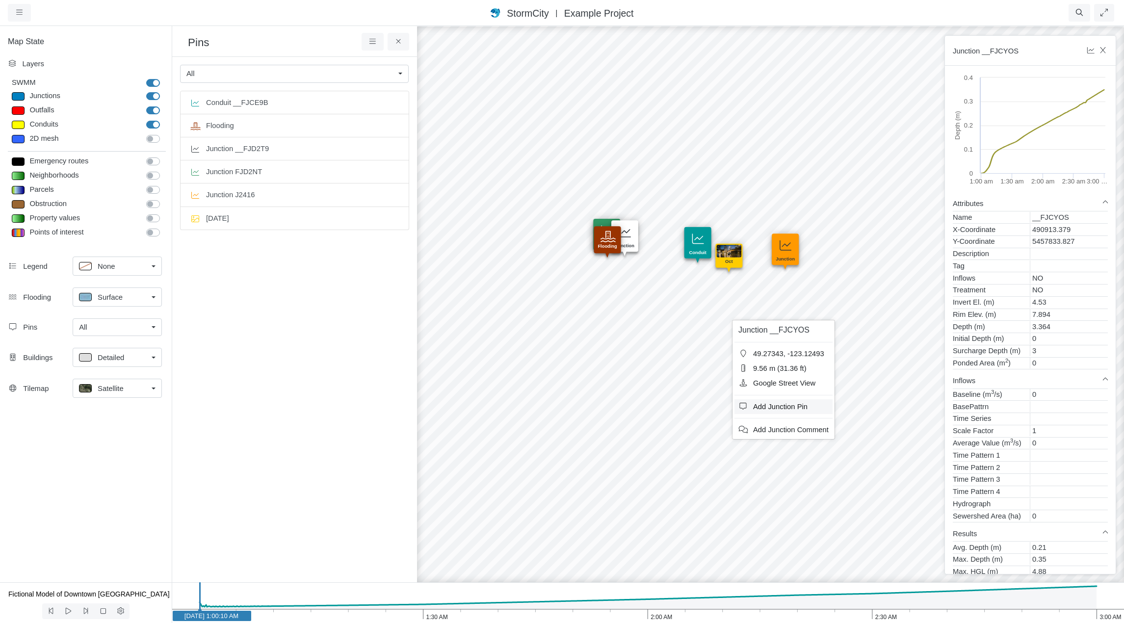
click at [784, 405] on span "Add Junction Pin" at bounding box center [780, 407] width 54 height 8
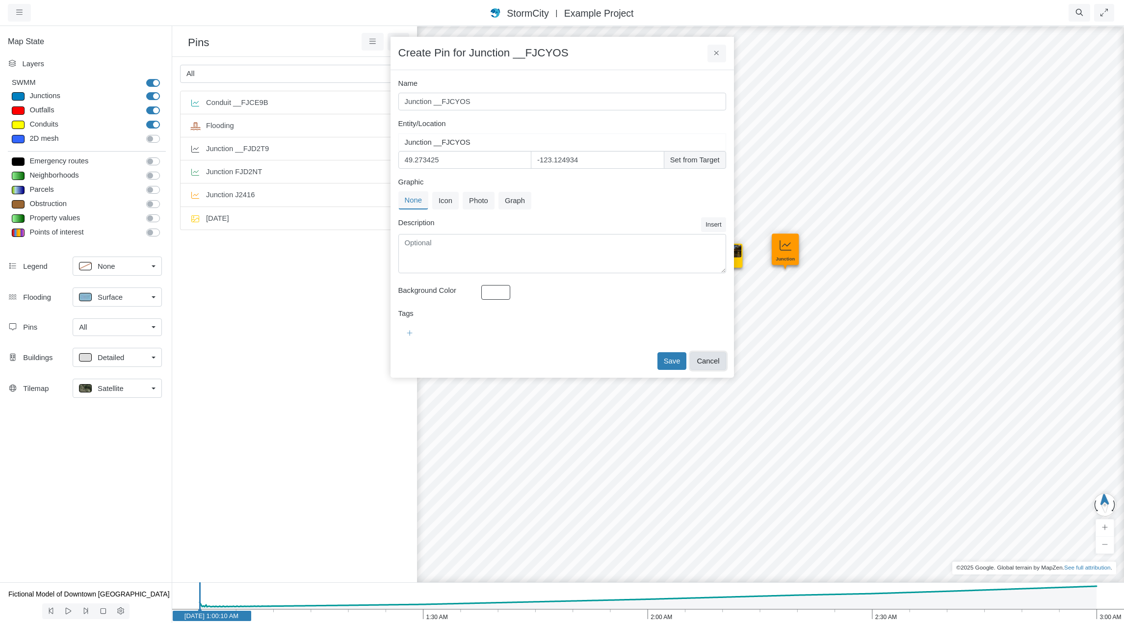
click at [709, 359] on button "Cancel" at bounding box center [707, 361] width 35 height 18
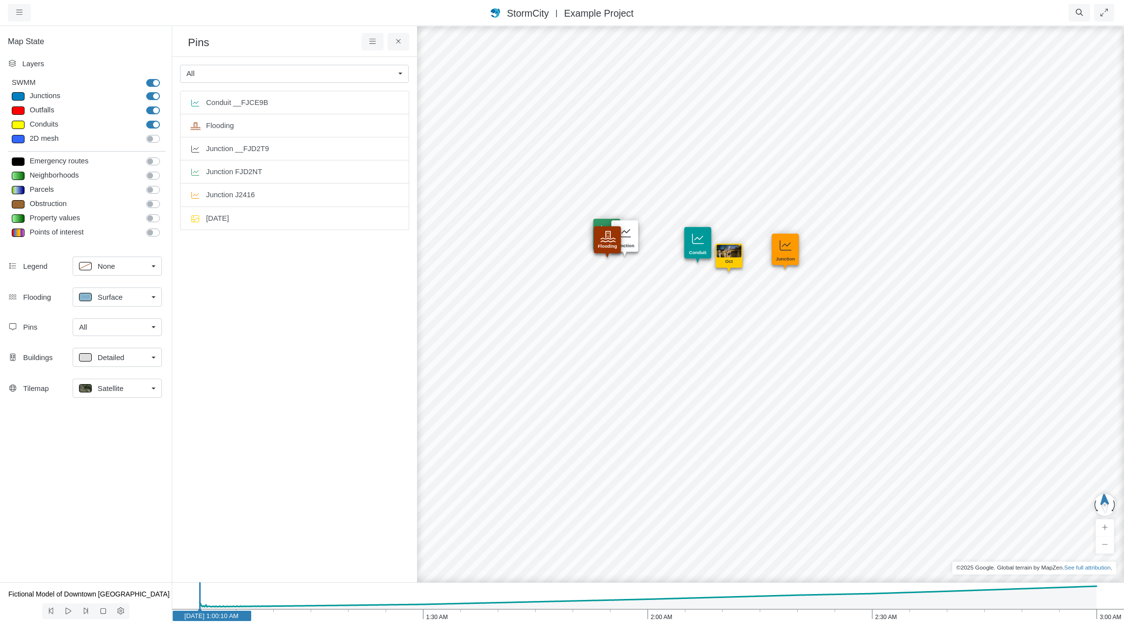
click at [666, 341] on div "Created with Highcharts 9.3.3 Depth (m) 1 am 2 am 3 am 0 2 4 Entity or function…" at bounding box center [820, 324] width 1124 height 598
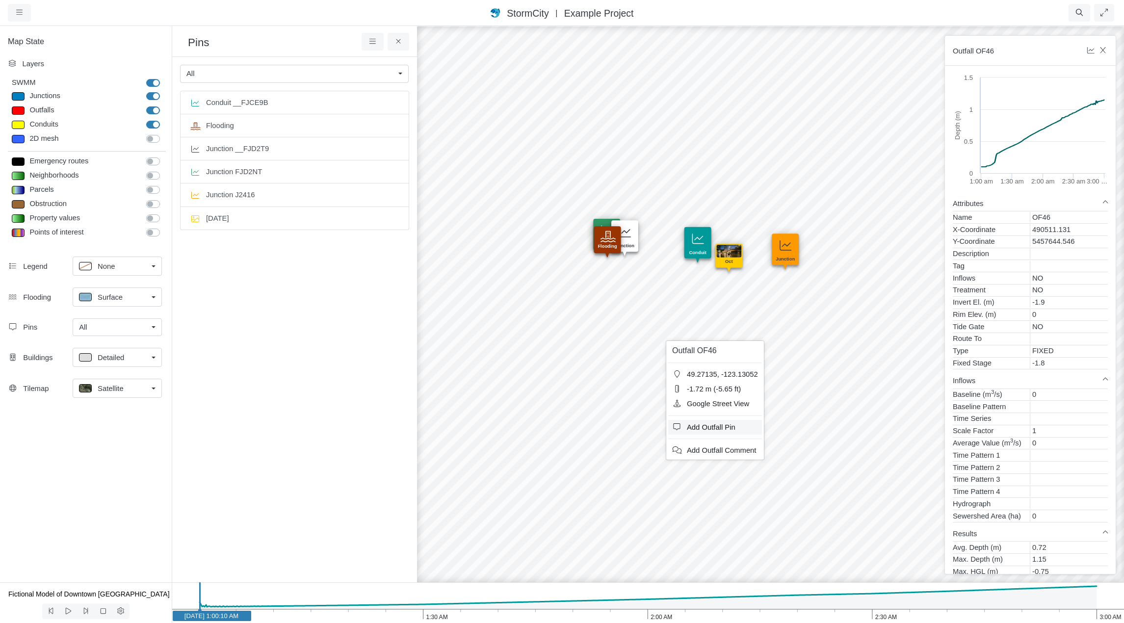
click at [719, 424] on span "Add Outfall Pin" at bounding box center [711, 427] width 49 height 8
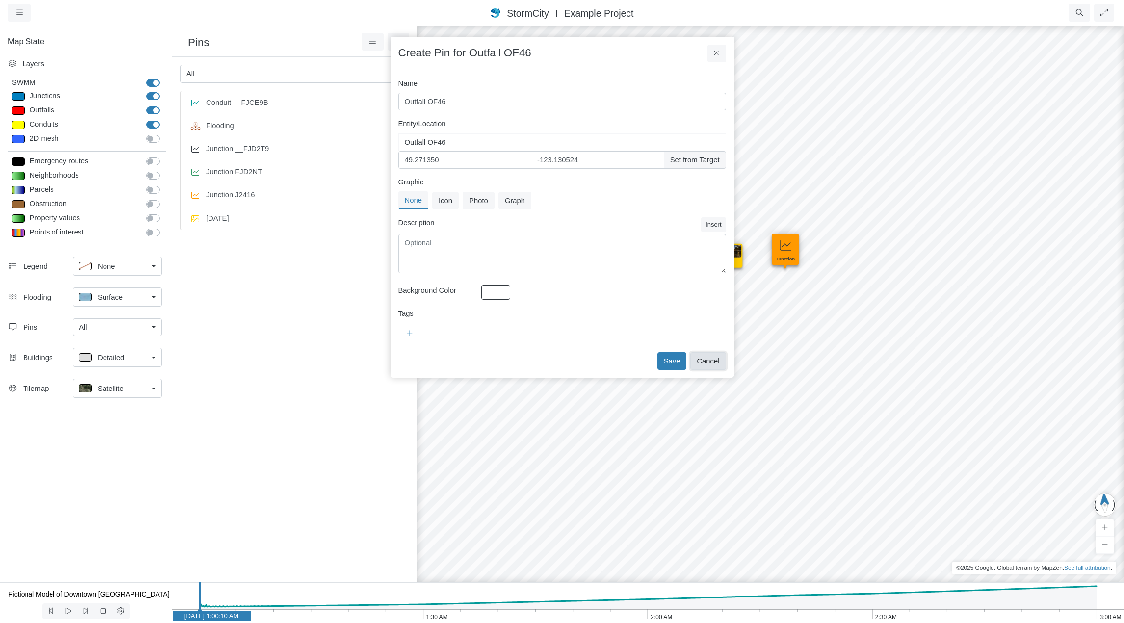
click at [716, 359] on button "Cancel" at bounding box center [707, 361] width 35 height 18
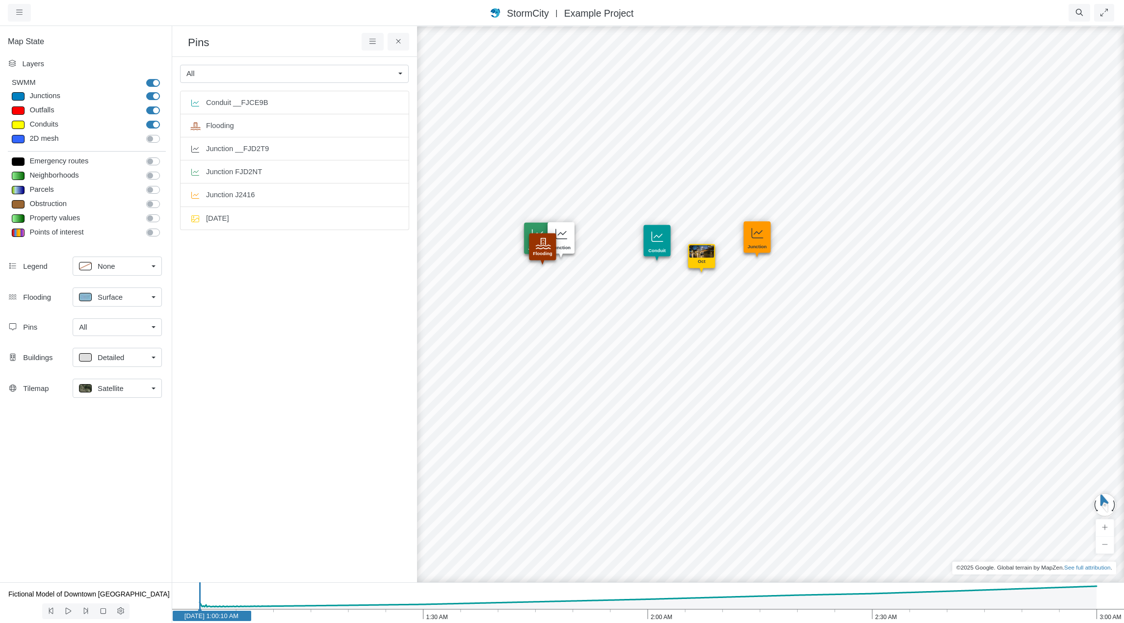
drag, startPoint x: 627, startPoint y: 304, endPoint x: 740, endPoint y: 359, distance: 125.7
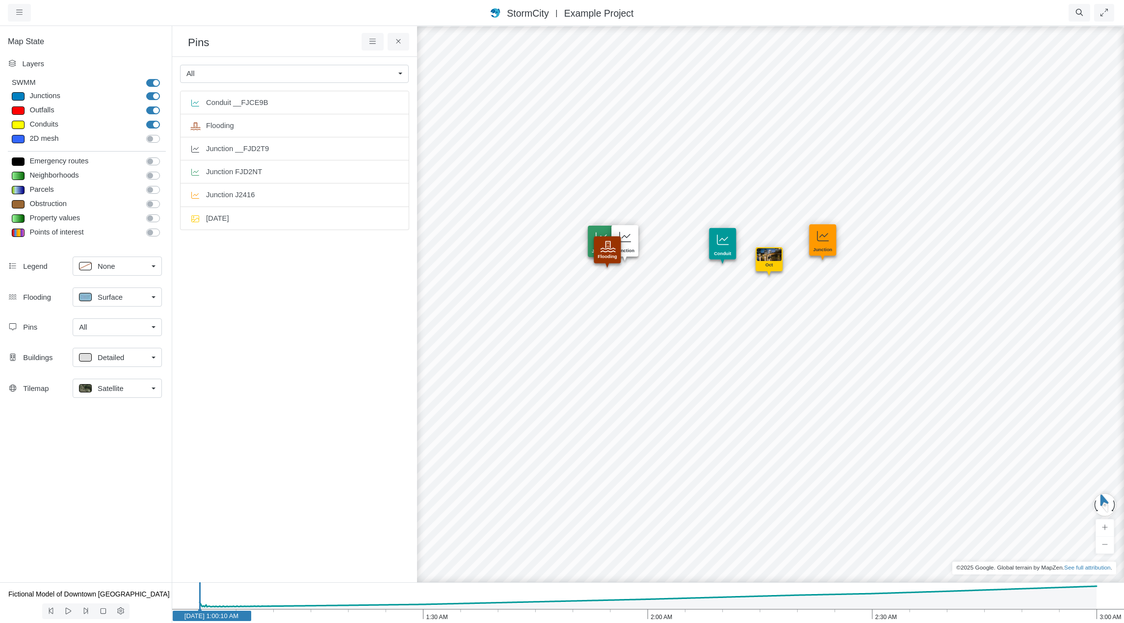
drag, startPoint x: 654, startPoint y: 346, endPoint x: 744, endPoint y: 353, distance: 90.5
click at [744, 353] on div "Created with Highcharts 9.3.3 Depth (m) 1 am 2 am 3 am 0 2 4 Entity or function…" at bounding box center [820, 324] width 1124 height 598
click at [164, 156] on label "Emergency routes" at bounding box center [164, 156] width 0 height 0
click at [154, 159] on input "Emergency routes" at bounding box center [150, 160] width 8 height 9
checkbox input "true"
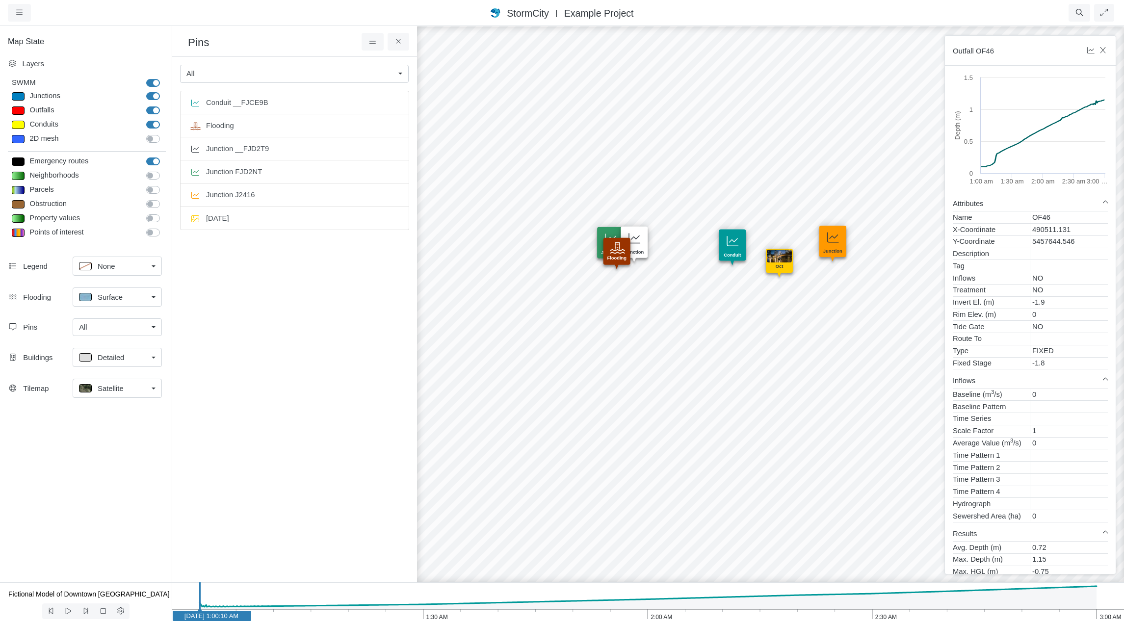
click at [559, 362] on div "Created with Highcharts 9.3.3 Depth (m) 1 am 2 am 3 am 0 2 4 Entity or function…" at bounding box center [820, 324] width 1124 height 598
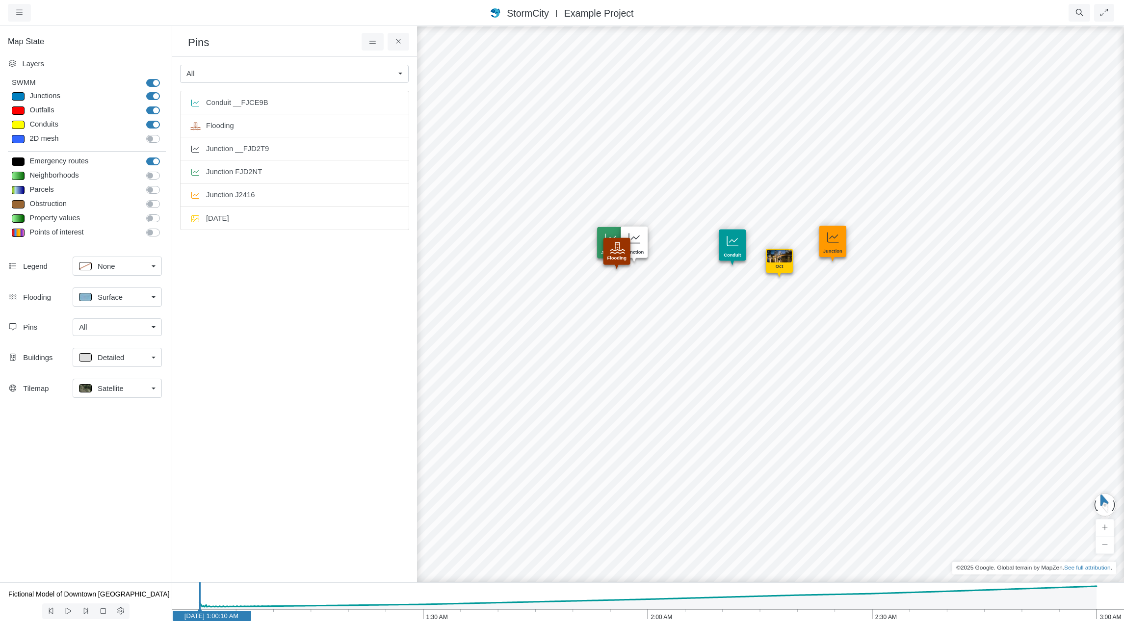
click at [133, 385] on div "Satellite" at bounding box center [113, 388] width 69 height 12
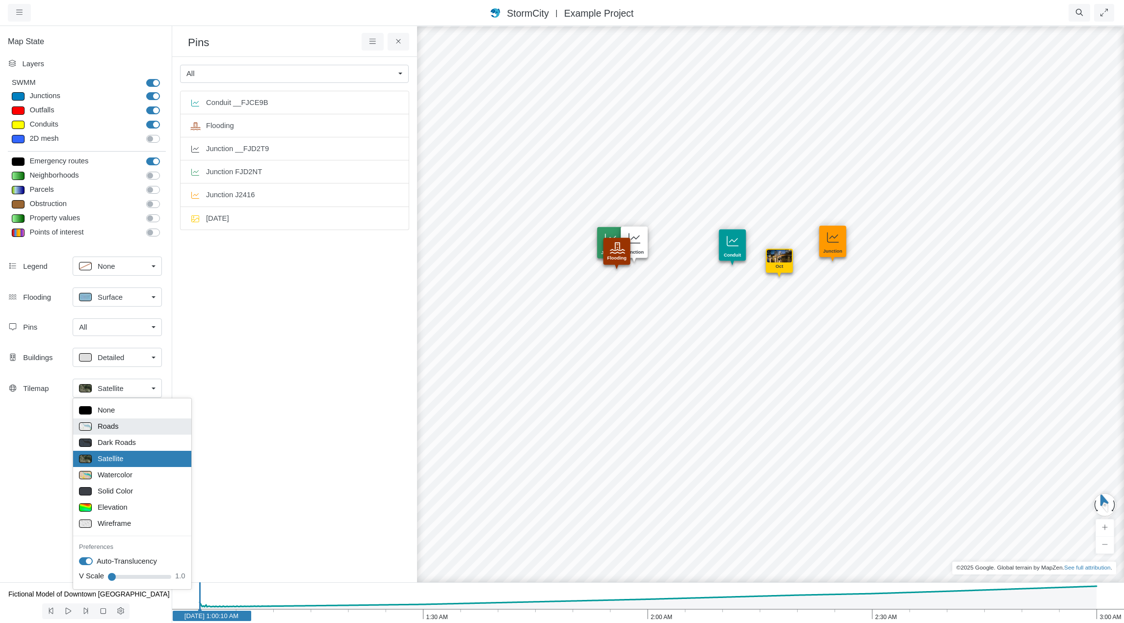
click at [132, 423] on div "Roads" at bounding box center [132, 427] width 106 height 12
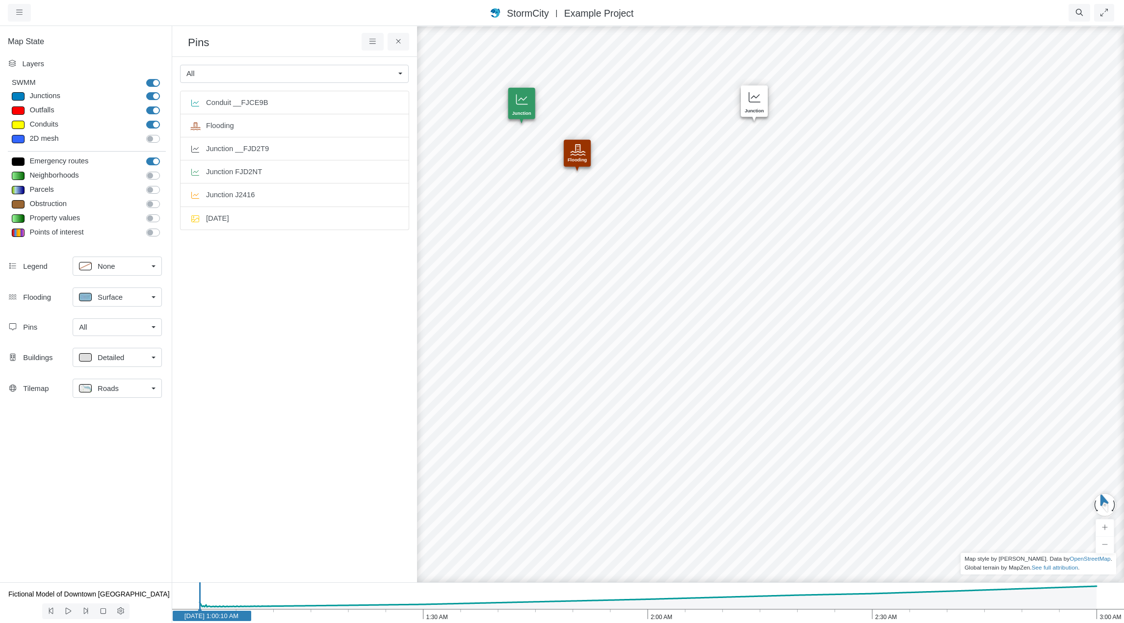
click at [728, 221] on div "Created with Highcharts 9.3.3 Depth (m) 1 am 2 am 3 am 0 2 4 Entity or function…" at bounding box center [820, 324] width 1124 height 598
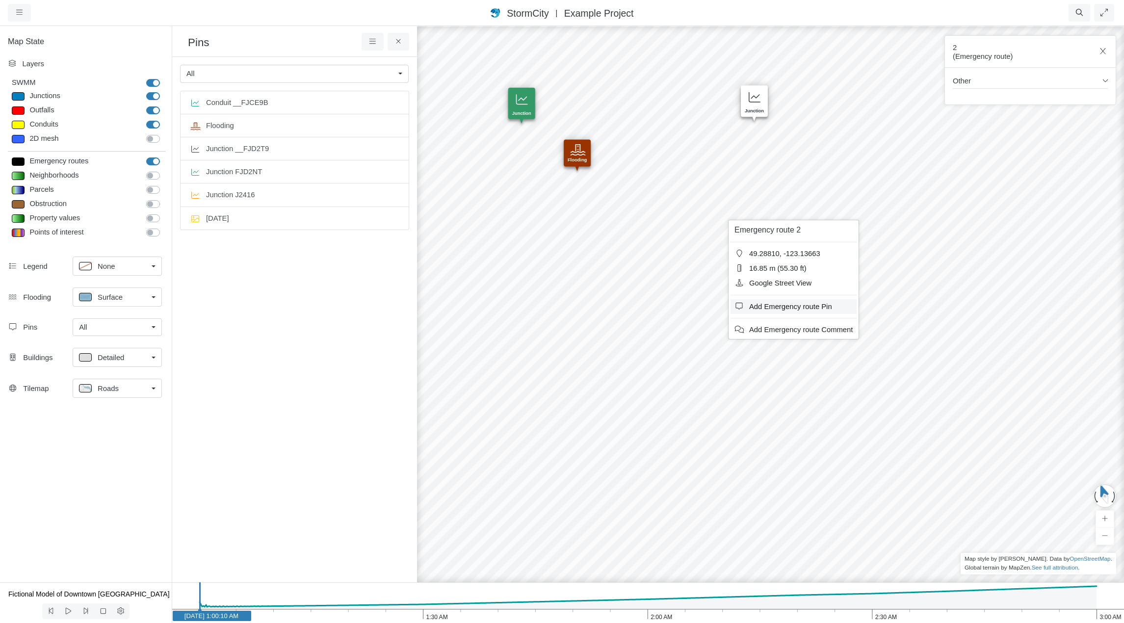
click at [765, 304] on span "Add Emergency route Pin" at bounding box center [790, 307] width 83 height 8
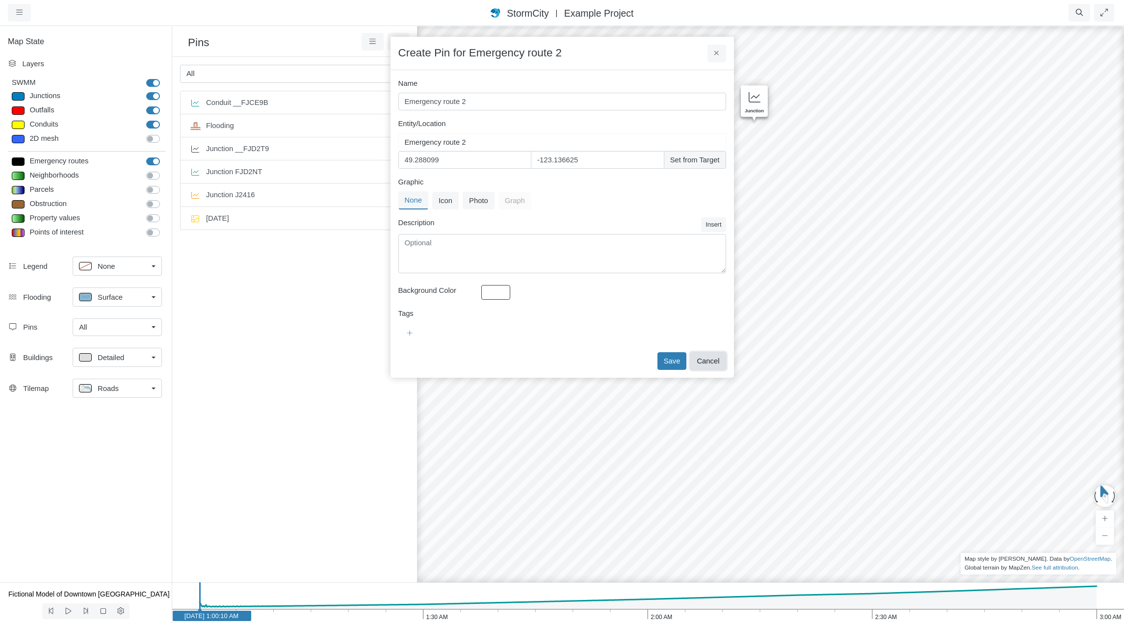
click at [705, 359] on button "Cancel" at bounding box center [707, 361] width 35 height 18
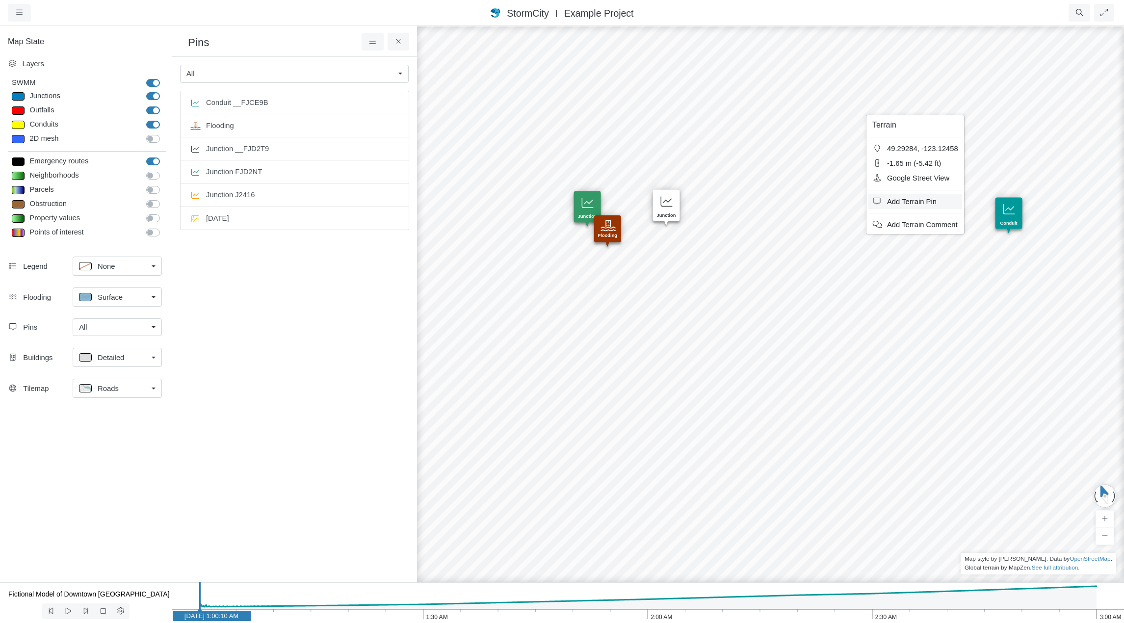
click at [842, 203] on span "Add Terrain Pin" at bounding box center [912, 202] width 50 height 8
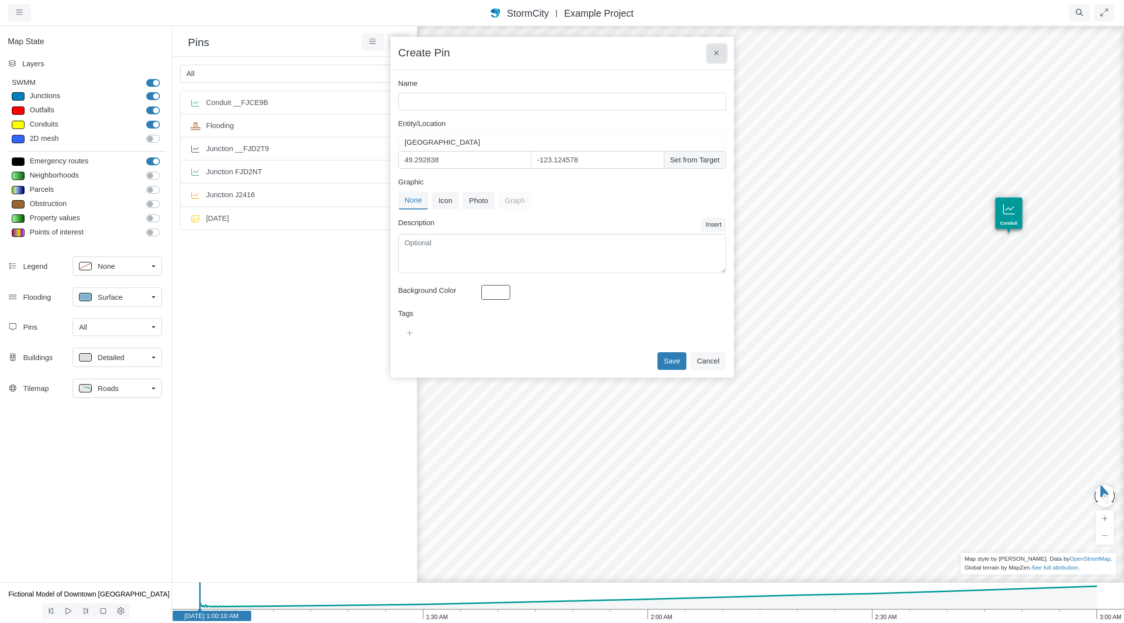
click at [715, 56] on icon at bounding box center [716, 53] width 5 height 7
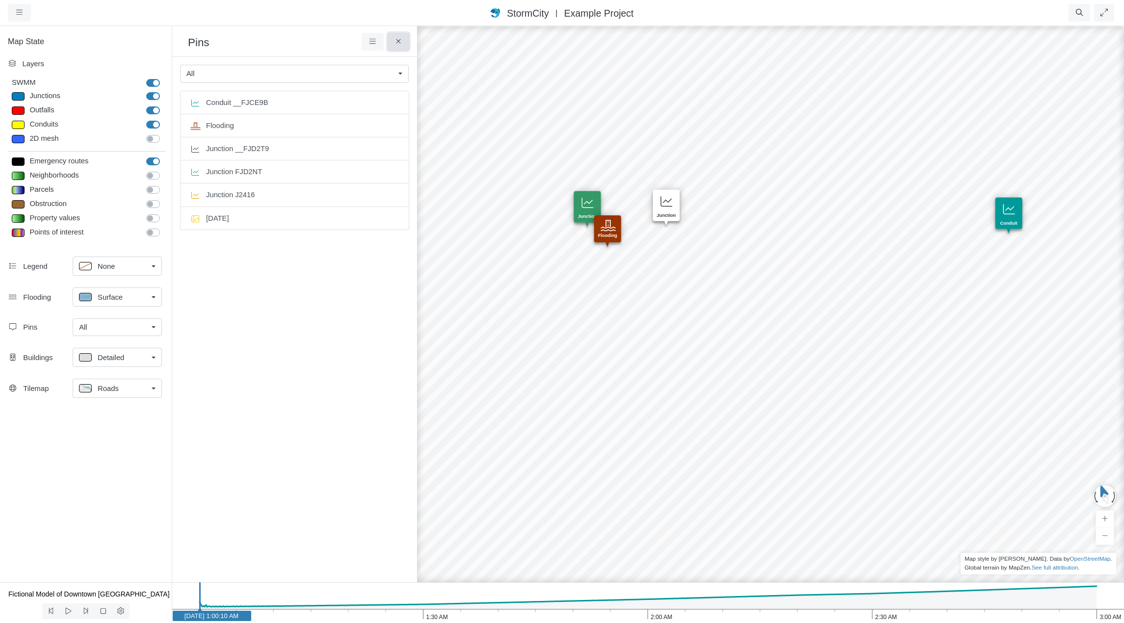
click at [393, 42] on button at bounding box center [399, 42] width 22 height 18
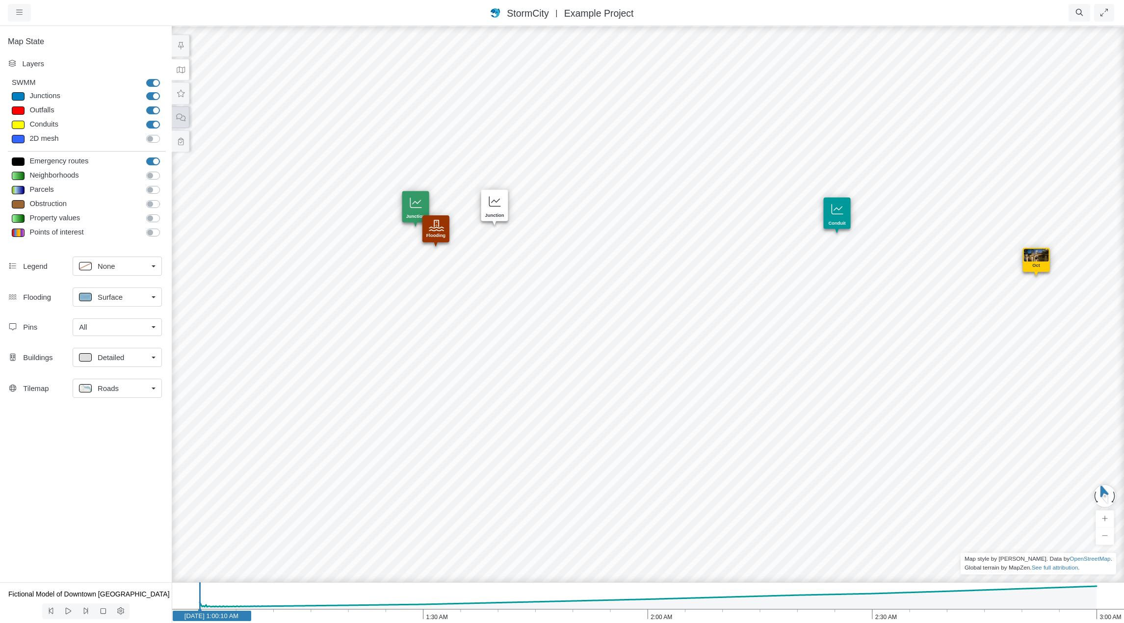
click at [176, 115] on icon at bounding box center [180, 117] width 9 height 7
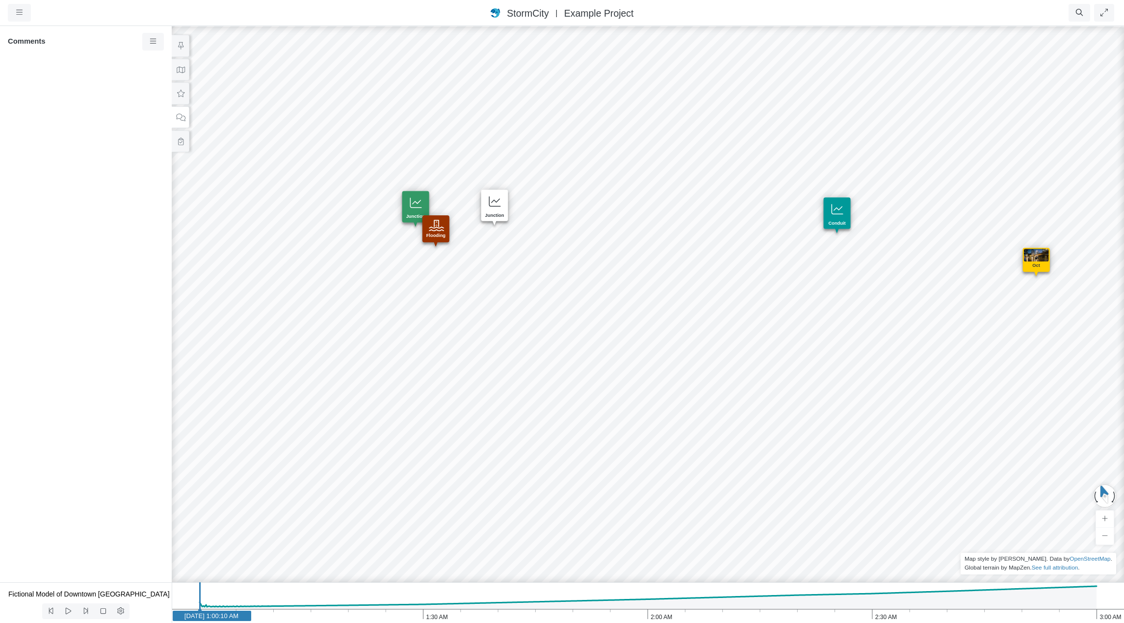
click at [842, 17] on ul "Resume Clear Overlay Exit Dashboard 60 FPS (0-61) 462.92 MB/4 GB" at bounding box center [624, 13] width 986 height 18
click at [175, 73] on button at bounding box center [181, 70] width 18 height 22
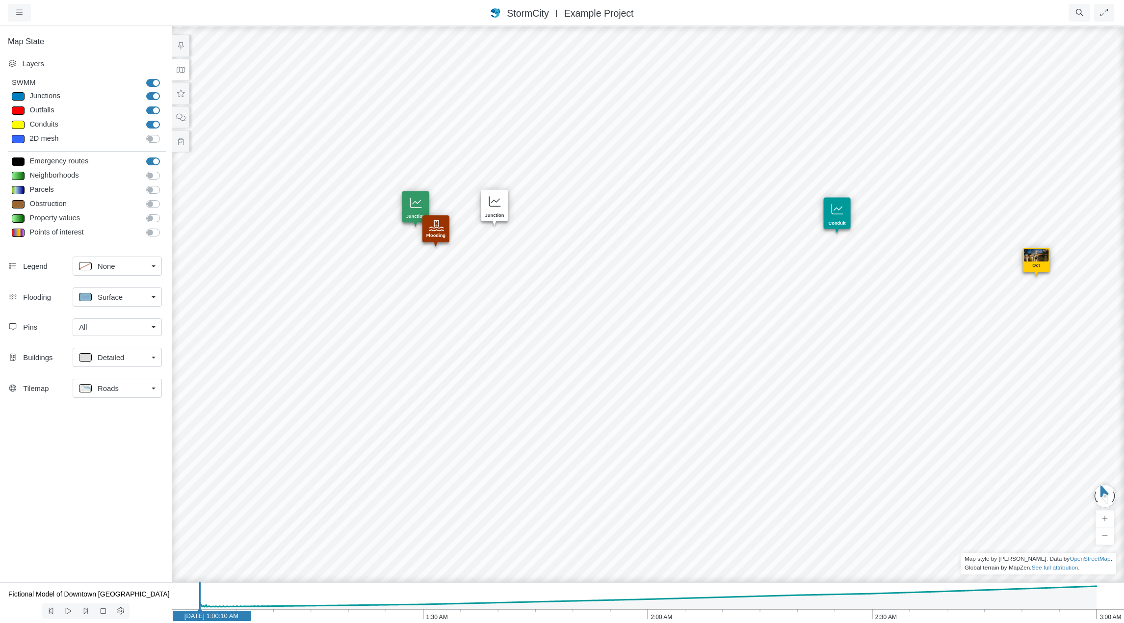
click at [688, 12] on div "StormCity [GEOGRAPHIC_DATA] East | Example Project" at bounding box center [562, 13] width 732 height 14
click at [185, 115] on button at bounding box center [181, 117] width 18 height 22
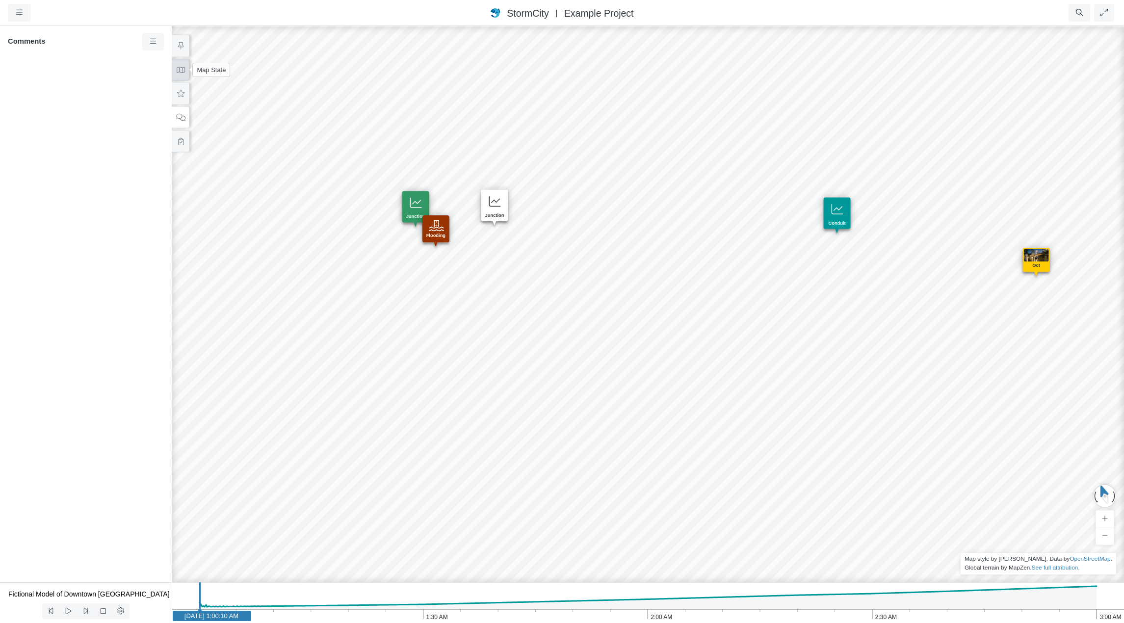
click at [175, 69] on button at bounding box center [181, 70] width 18 height 22
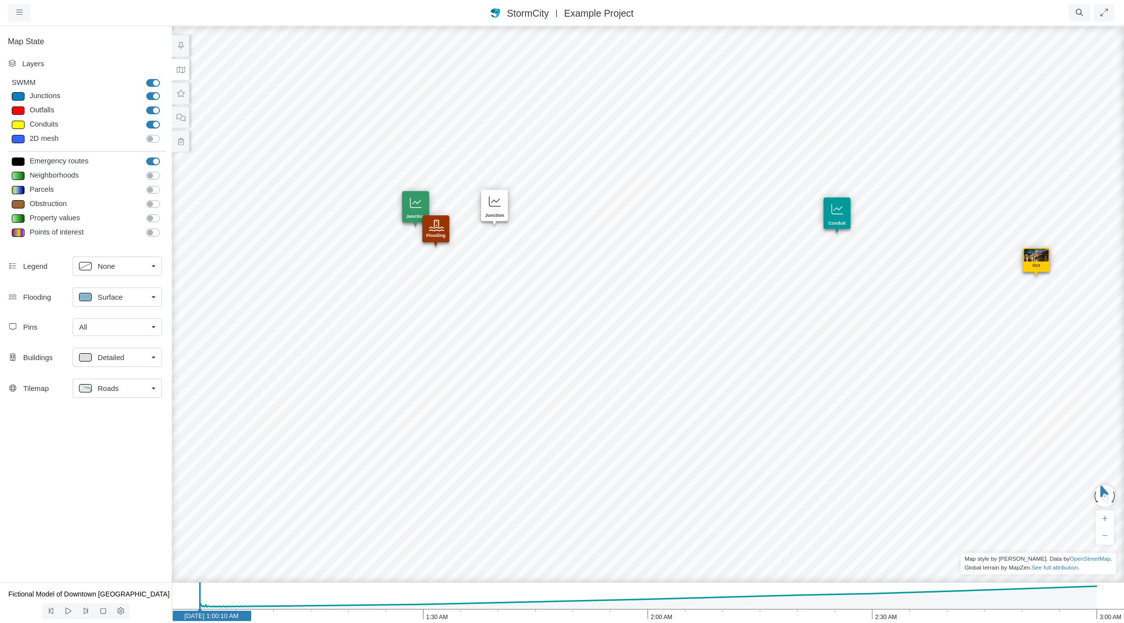
click at [145, 330] on div "All" at bounding box center [113, 327] width 69 height 11
click at [114, 416] on span "Manage Pins..." at bounding box center [103, 415] width 49 height 11
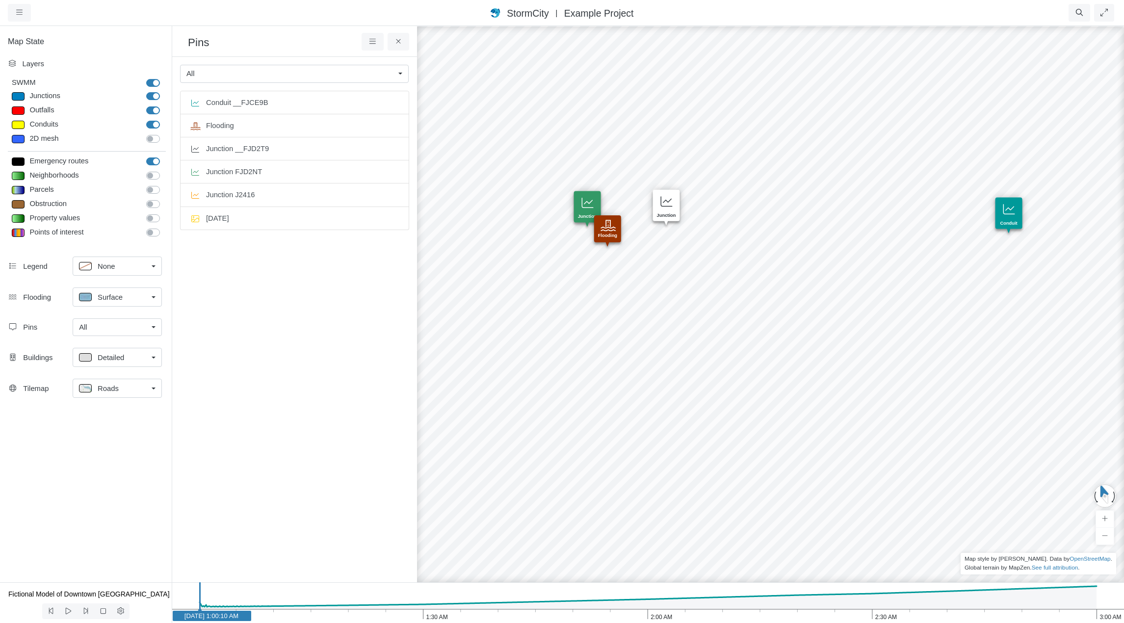
click at [137, 262] on div "None" at bounding box center [113, 266] width 69 height 12
click at [75, 250] on div "Layers SWMM SWMM [GEOGRAPHIC_DATA] [GEOGRAPHIC_DATA] Outfalls" at bounding box center [86, 153] width 172 height 198
click at [150, 294] on link "Surface" at bounding box center [117, 297] width 89 height 19
click at [97, 160] on div "Emergency routes" at bounding box center [84, 162] width 114 height 12
type input "Visible"
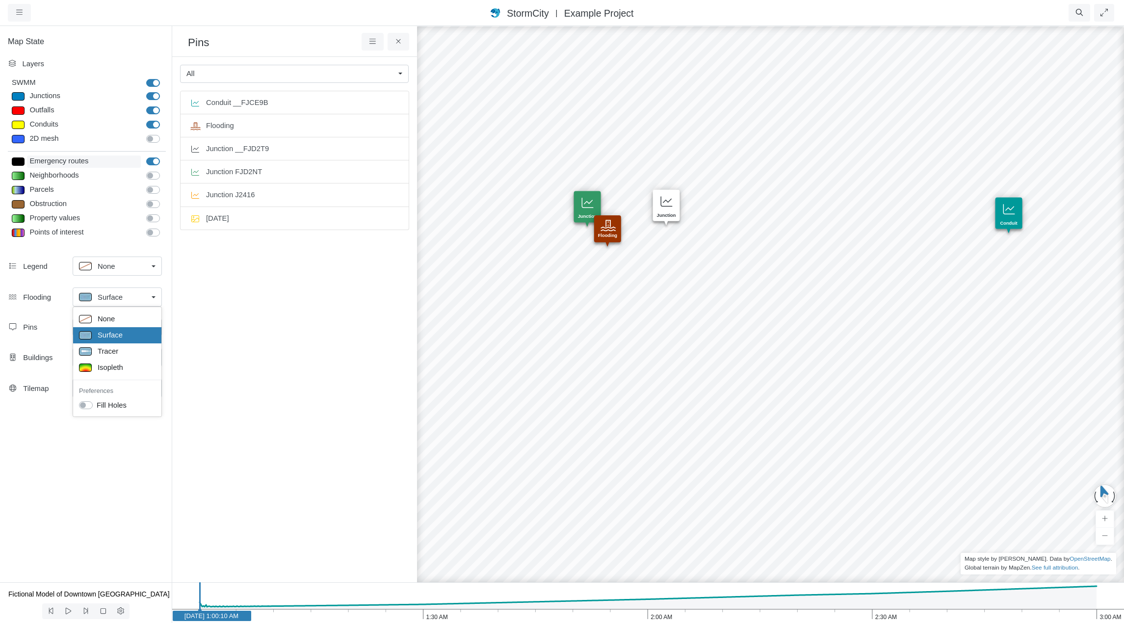
checkbox input "true"
type input "2"
type input "5"
type input "0"
type input "2"
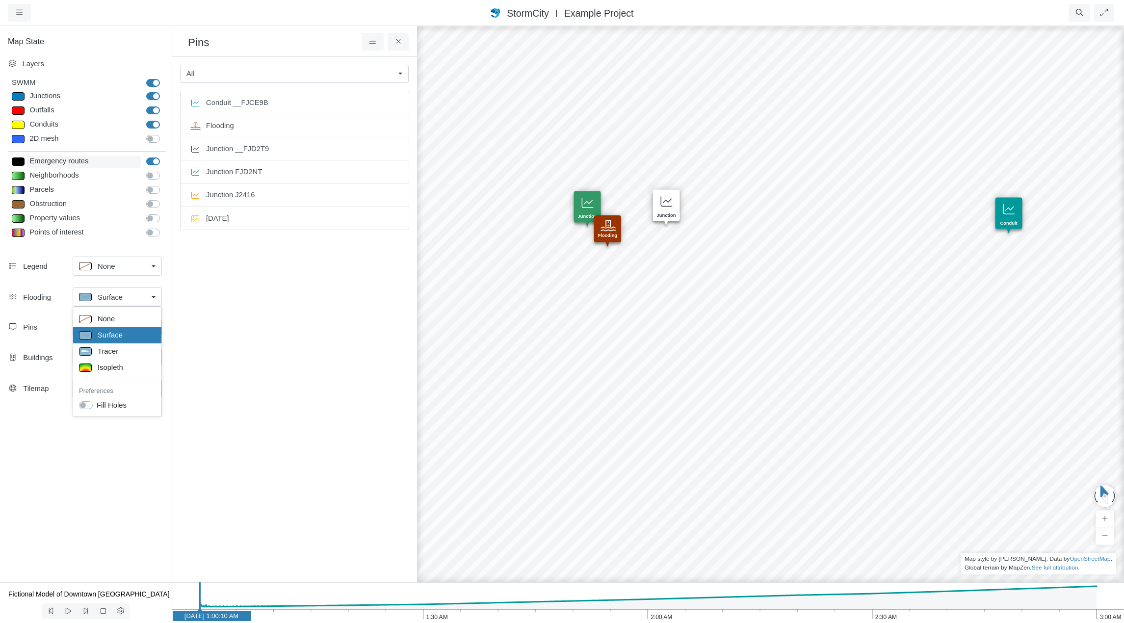
type input "5"
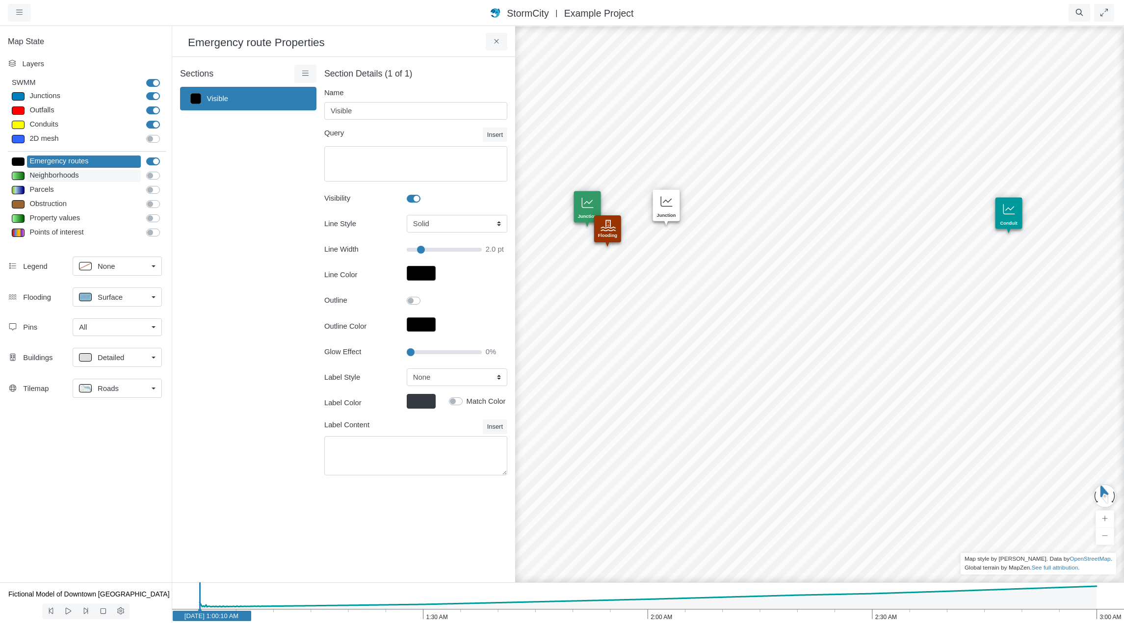
click at [91, 175] on div "Neighborhoods" at bounding box center [84, 176] width 114 height 12
type input "< 10000"
type textarea "TOTAL < 10000"
type input "0.5"
select select "None"
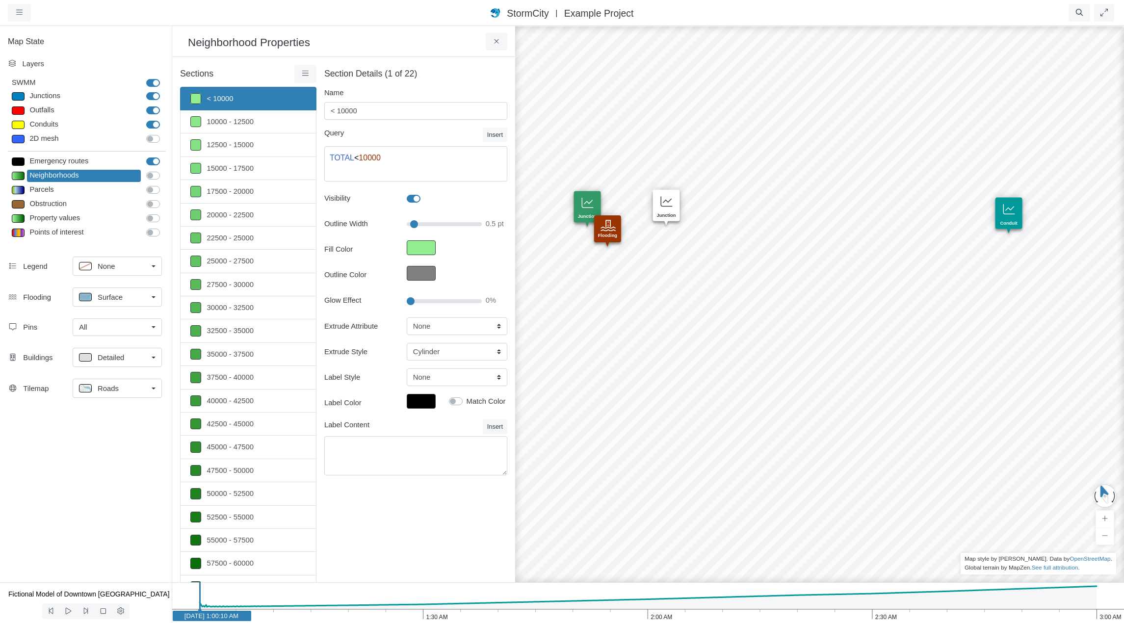
click at [116, 263] on div "None" at bounding box center [113, 266] width 69 height 12
click at [102, 428] on div "Map State Layers SWMM SWMM [GEOGRAPHIC_DATA] [GEOGRAPHIC_DATA] Outfalls Dividers" at bounding box center [86, 303] width 172 height 557
click at [134, 300] on div "Surface" at bounding box center [113, 297] width 69 height 12
click at [104, 368] on span "Isopleth" at bounding box center [111, 367] width 26 height 11
click at [116, 293] on span "Isopleth" at bounding box center [112, 296] width 26 height 11
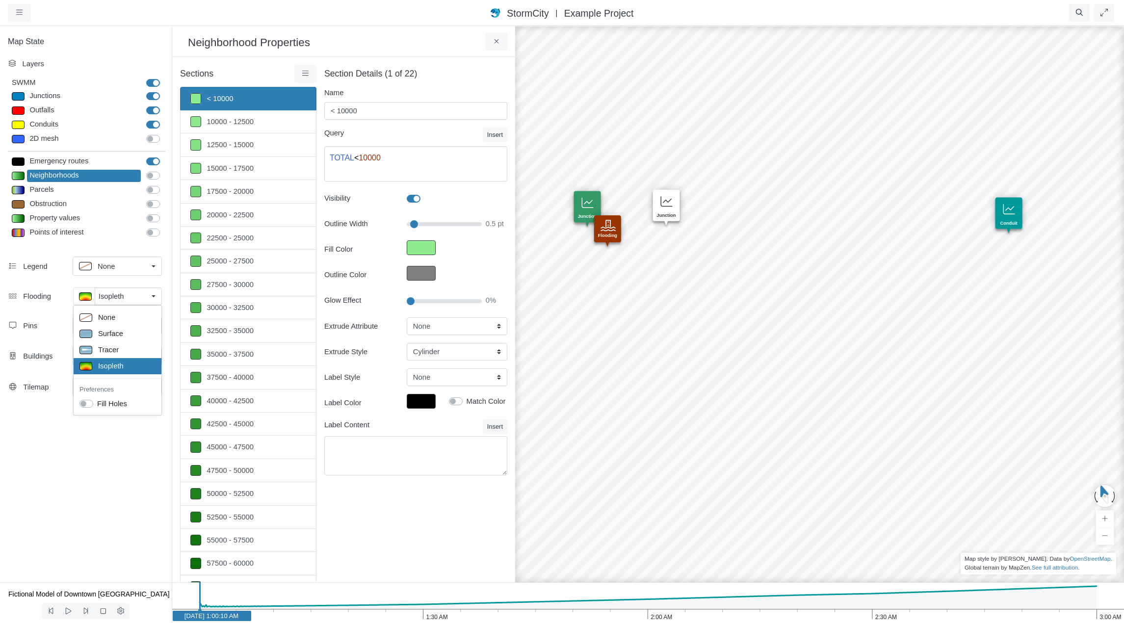
click at [140, 369] on div "Isopleth" at bounding box center [117, 366] width 76 height 12
click at [303, 71] on icon at bounding box center [305, 73] width 9 height 7
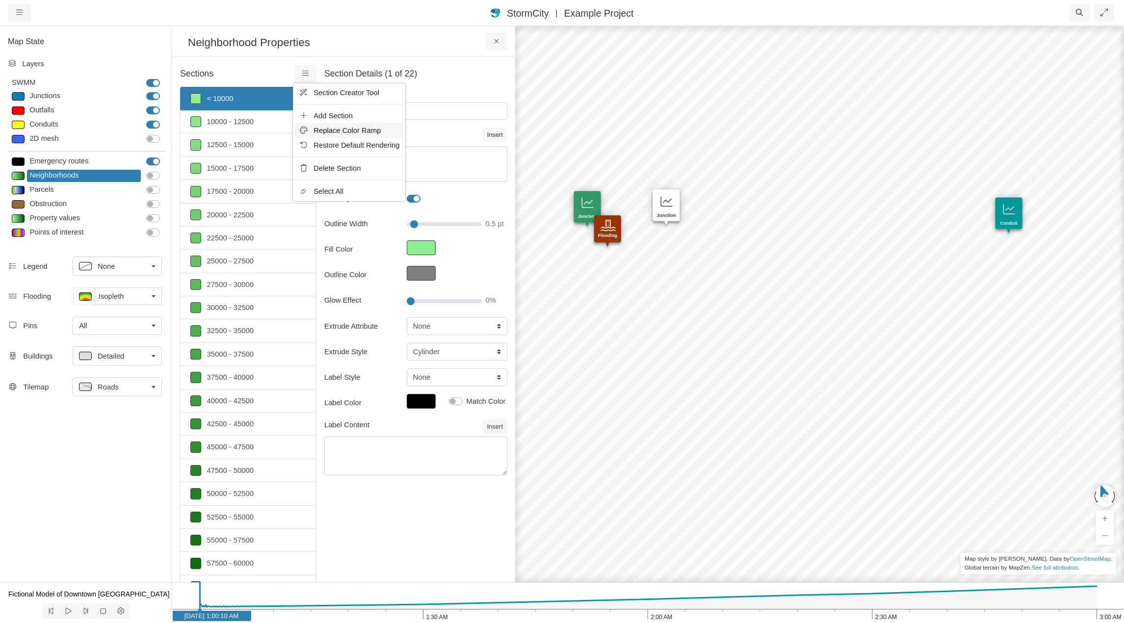
click at [326, 130] on span "Replace Color Ramp" at bounding box center [347, 131] width 67 height 8
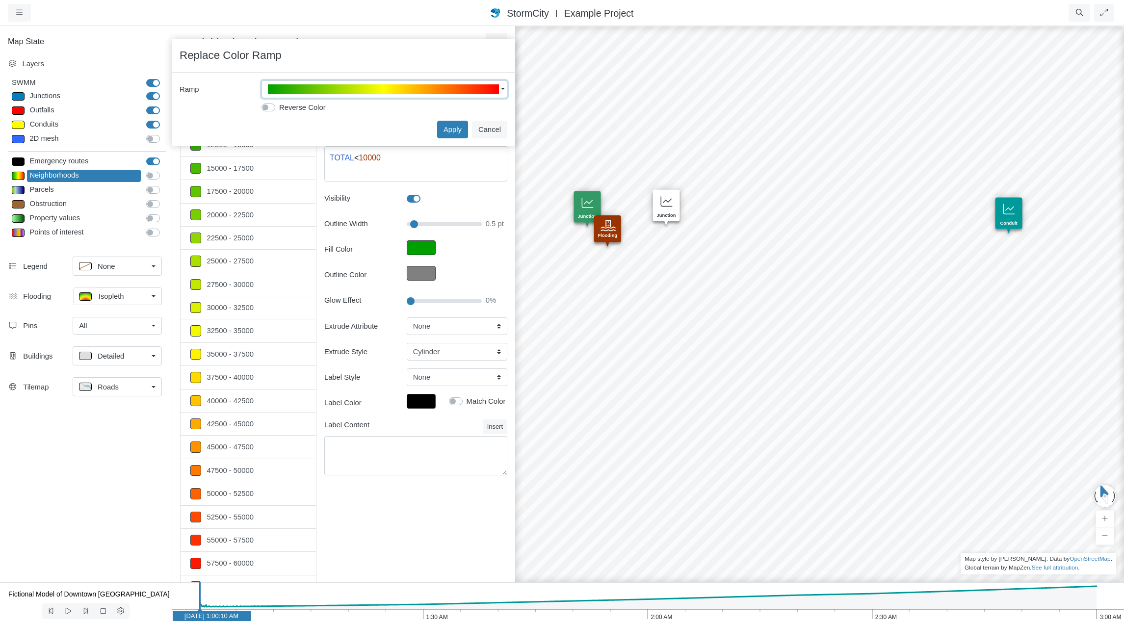
click at [500, 85] on button "button" at bounding box center [385, 89] width 246 height 18
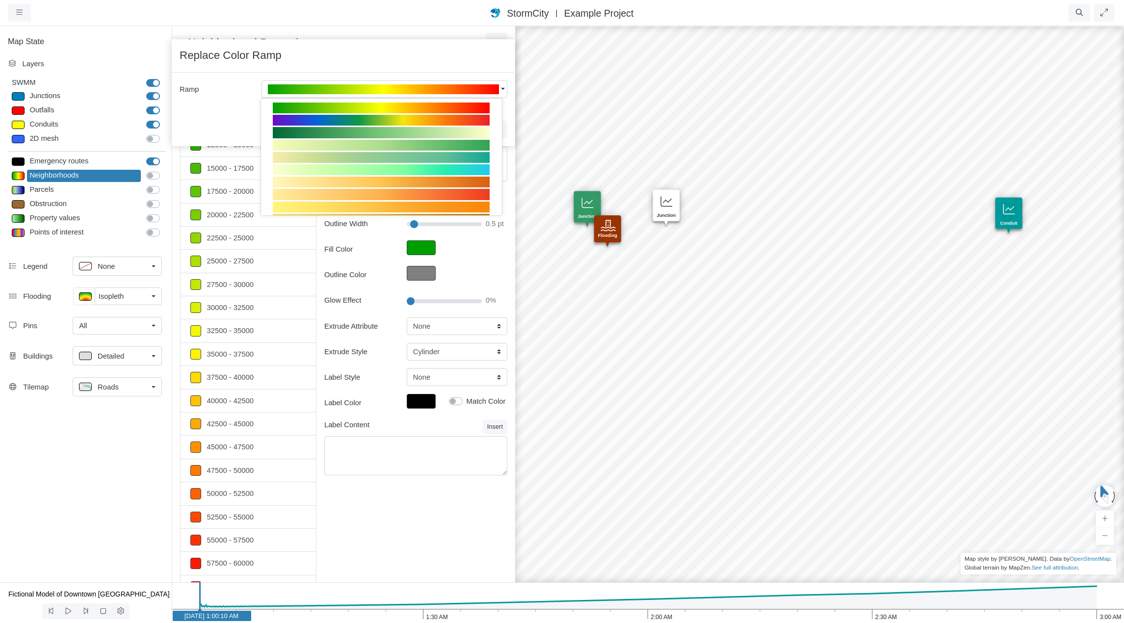
click at [455, 166] on div at bounding box center [381, 169] width 217 height 11
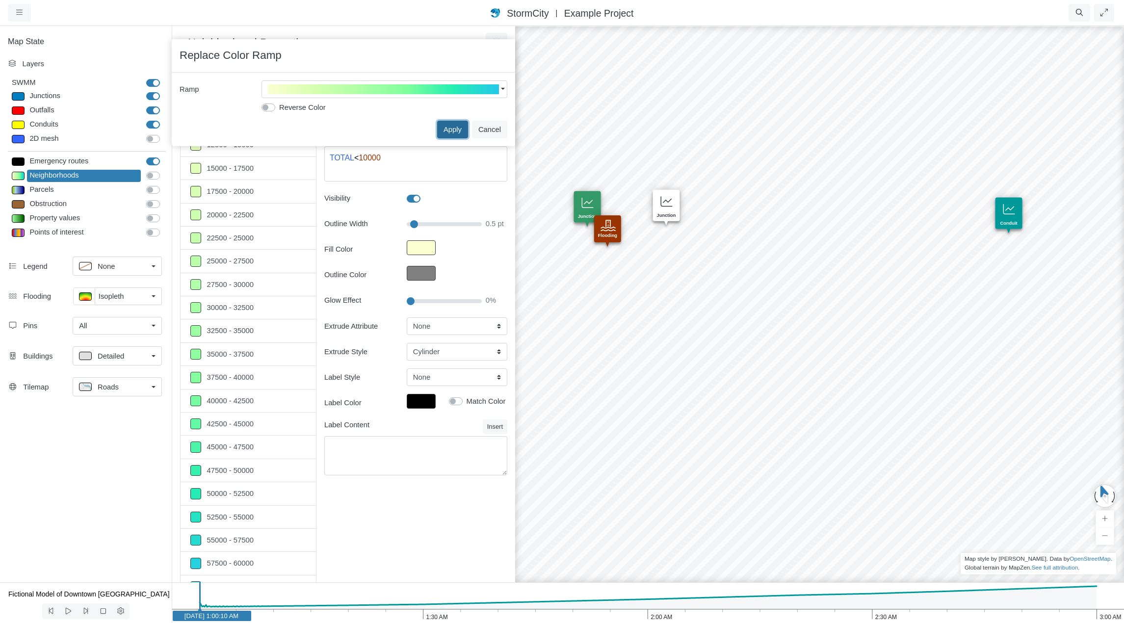
click at [455, 129] on button "Apply" at bounding box center [452, 130] width 31 height 18
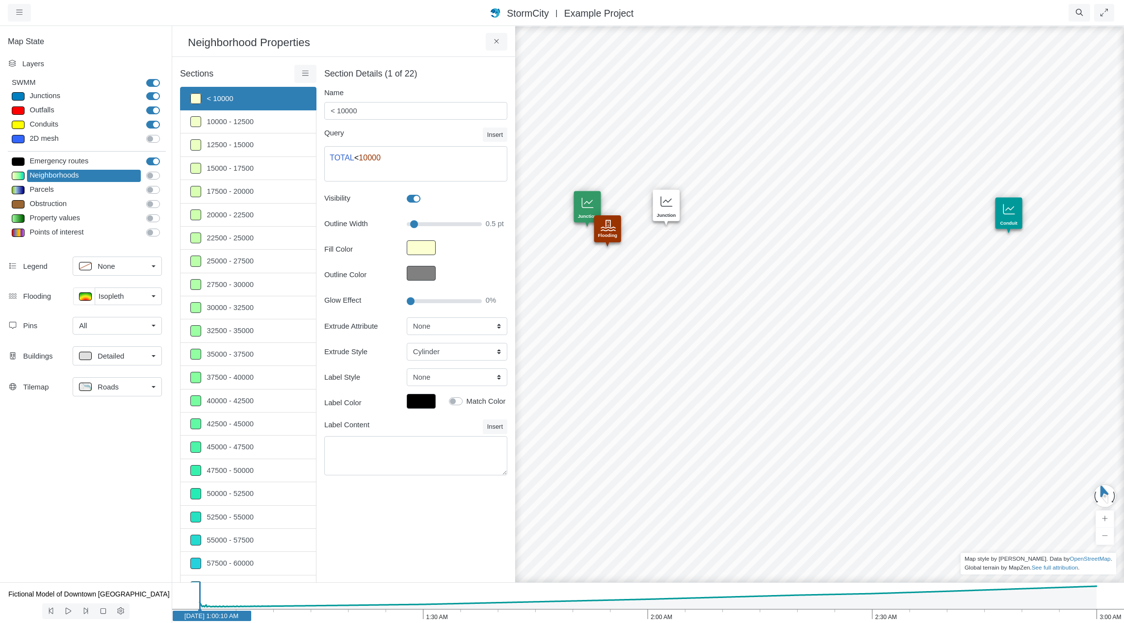
click at [147, 311] on div "Flooding Isopleth None Surface Tracer Isopleth Preferences Fill Holes" at bounding box center [86, 298] width 172 height 29
click at [493, 38] on button at bounding box center [497, 42] width 22 height 18
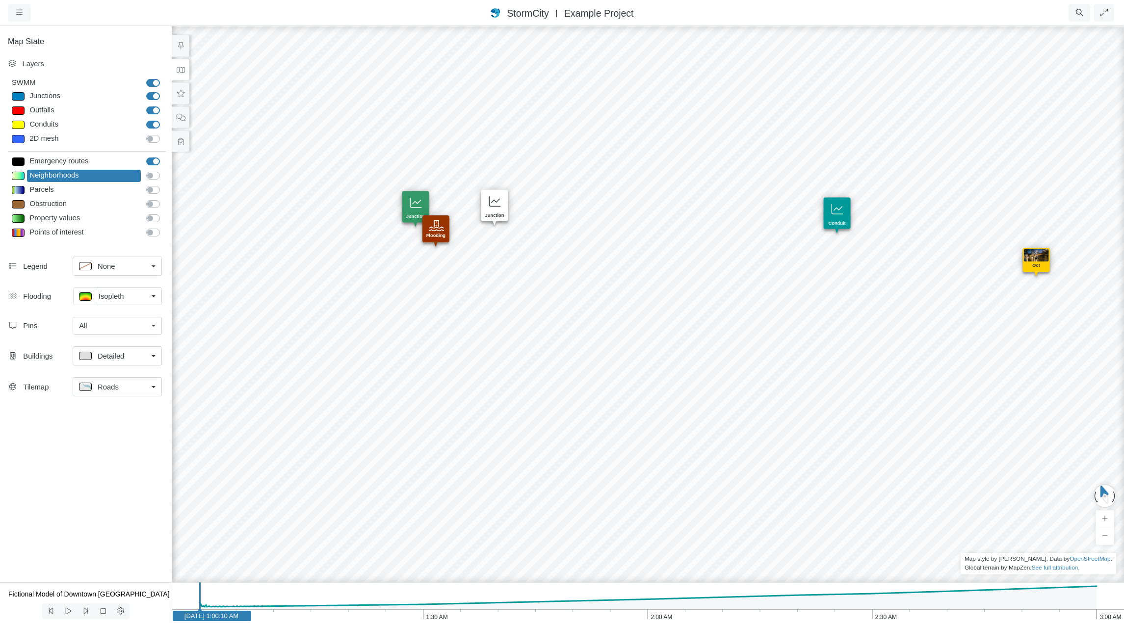
click at [153, 293] on link "Isopleth" at bounding box center [128, 297] width 67 height 18
click at [125, 346] on div "Tracer" at bounding box center [117, 350] width 76 height 12
click at [154, 294] on link "Tracer" at bounding box center [117, 297] width 89 height 19
click at [118, 362] on span "Isopleth" at bounding box center [111, 367] width 26 height 11
click at [83, 297] on p at bounding box center [85, 296] width 13 height 8
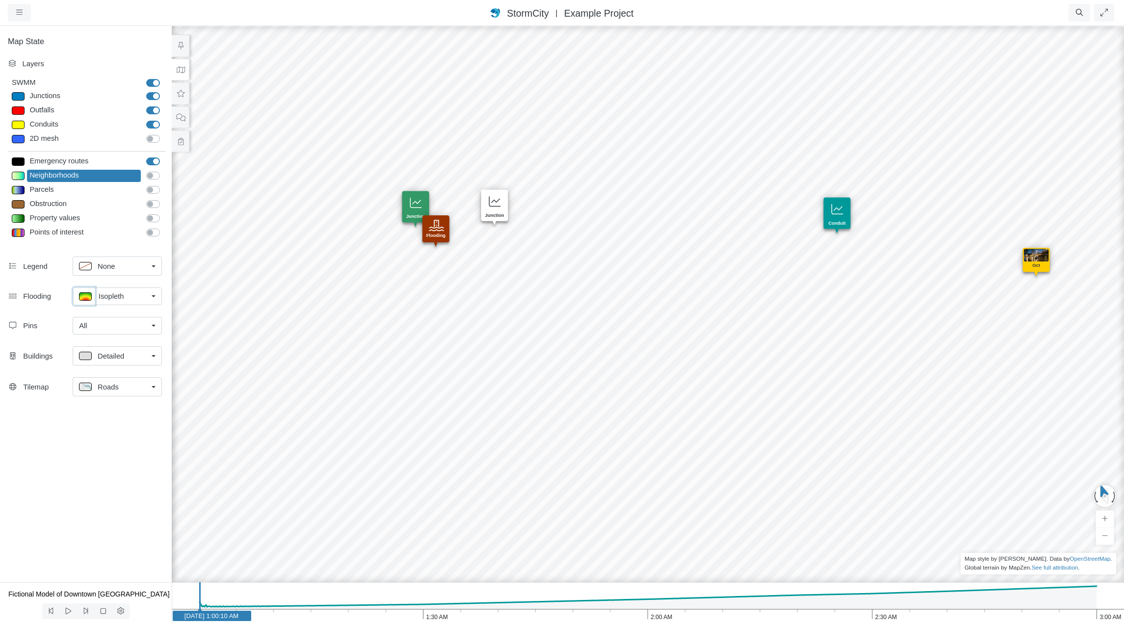
type input "< 0.1 m"
type textarea "TS_Depth < 0.1"
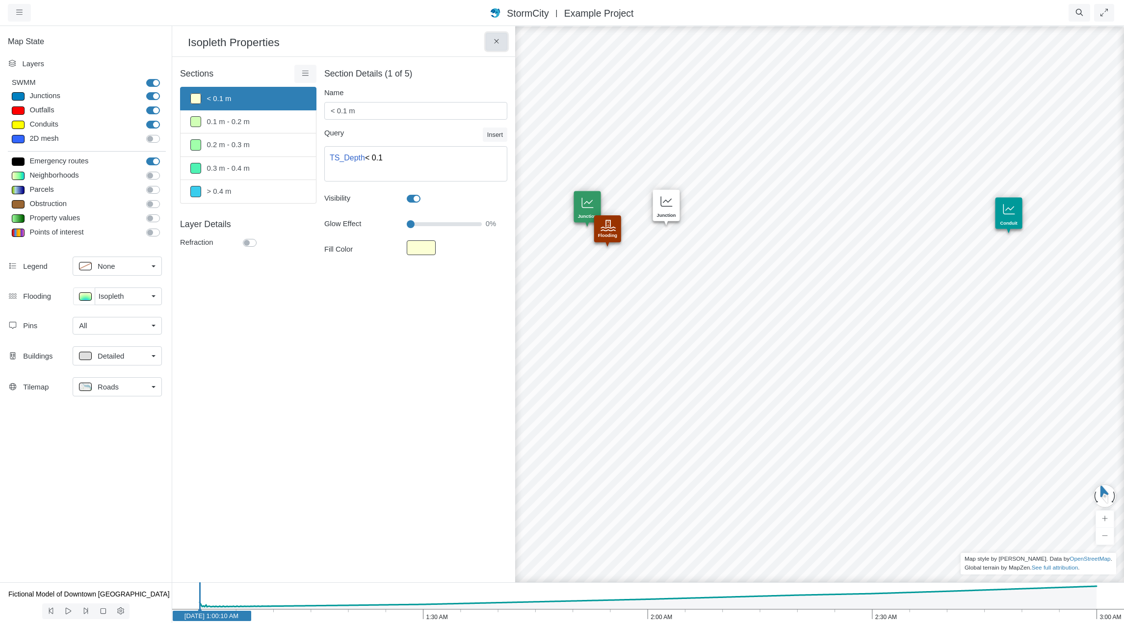
click at [497, 40] on icon at bounding box center [496, 41] width 9 height 7
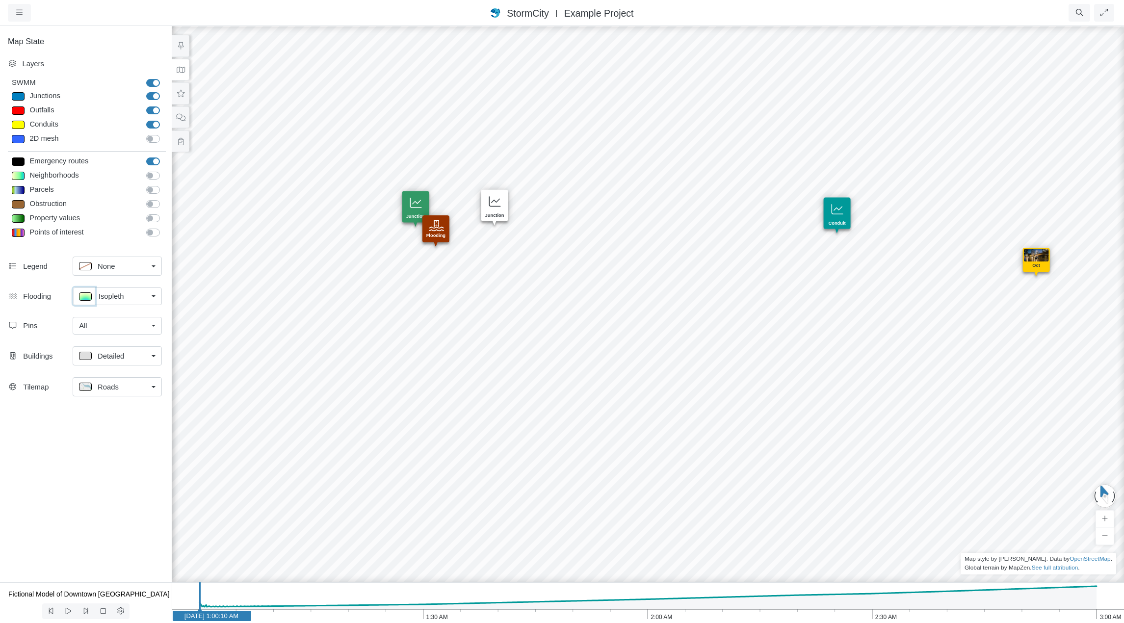
click at [86, 295] on p at bounding box center [85, 296] width 13 height 8
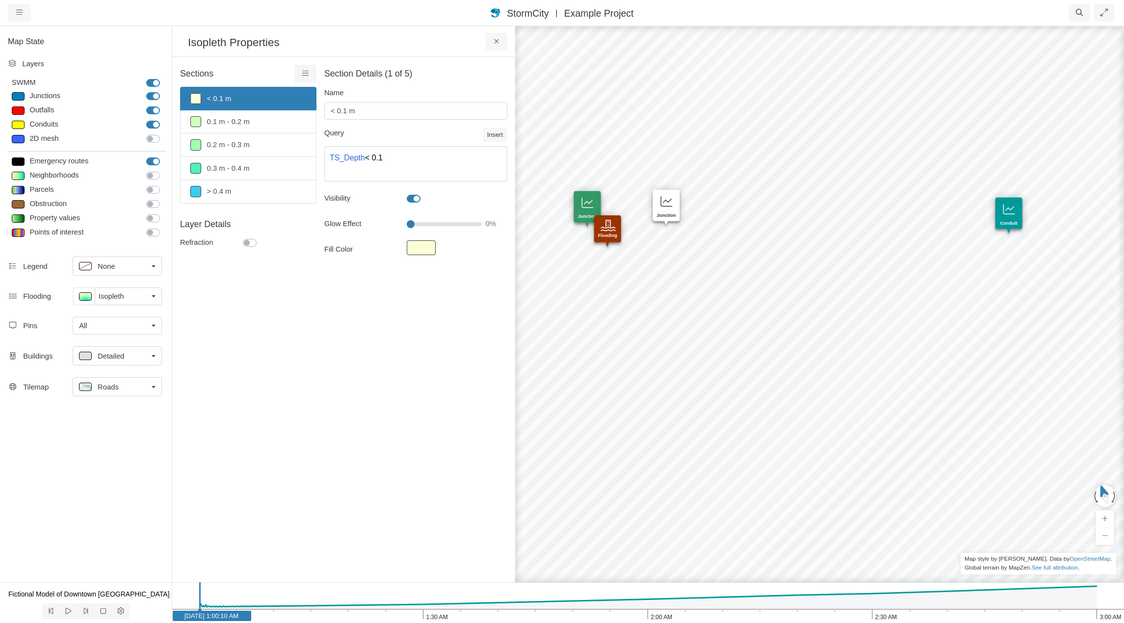
click at [125, 352] on div "Detailed" at bounding box center [113, 356] width 69 height 12
click at [138, 325] on div "All" at bounding box center [113, 325] width 69 height 11
click at [144, 263] on div "None" at bounding box center [113, 266] width 69 height 12
click at [101, 445] on div "Map State Layers SWMM SWMM [GEOGRAPHIC_DATA] [GEOGRAPHIC_DATA] Outfalls Dividers" at bounding box center [86, 303] width 172 height 557
click at [153, 326] on link "All" at bounding box center [117, 326] width 89 height 18
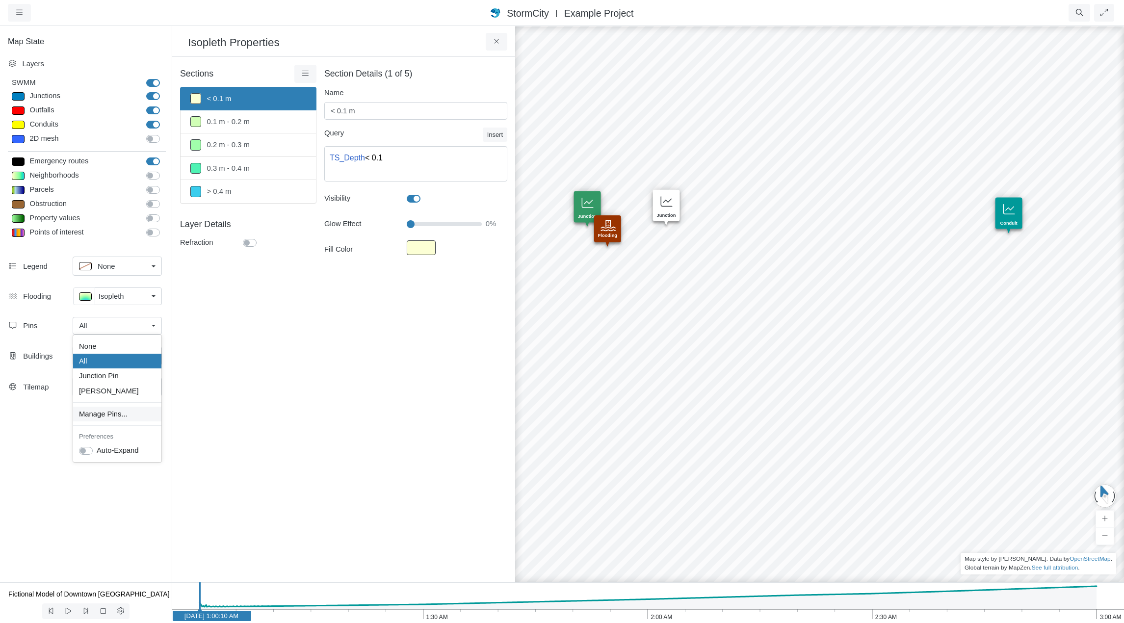
click at [120, 415] on span "Manage Pins..." at bounding box center [103, 414] width 49 height 11
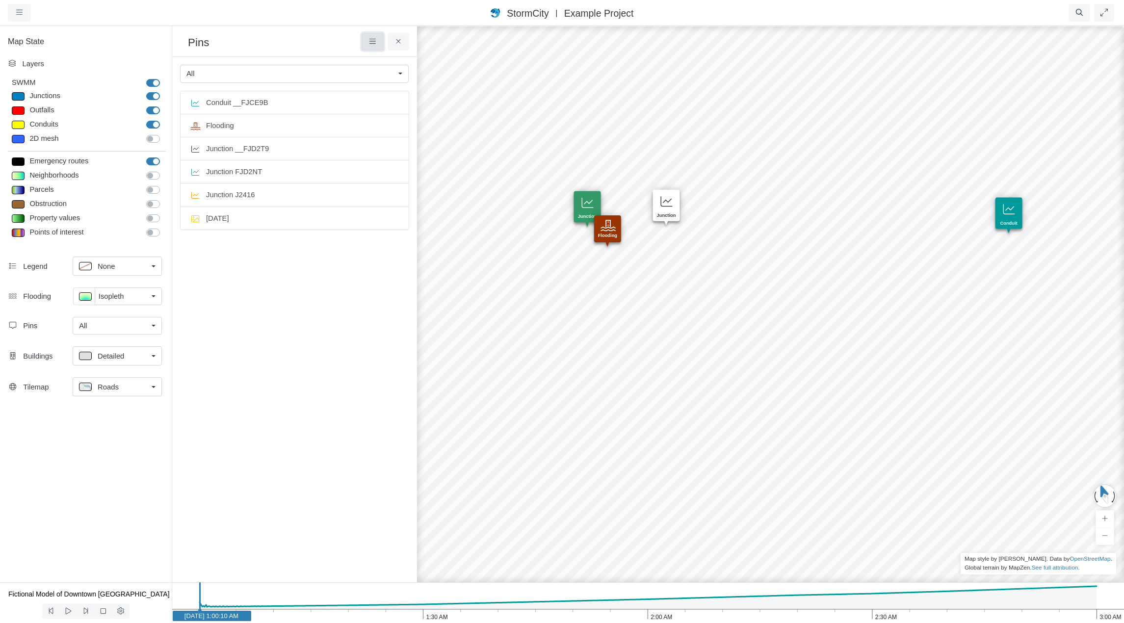
click at [369, 39] on icon at bounding box center [372, 41] width 9 height 7
click at [334, 318] on ul "Conduit __FJCE9B Flooding Junction __FJD2T9 Junction FJD2NT Junction J2416 [DAT…" at bounding box center [294, 325] width 229 height 468
click at [399, 42] on icon at bounding box center [398, 41] width 9 height 7
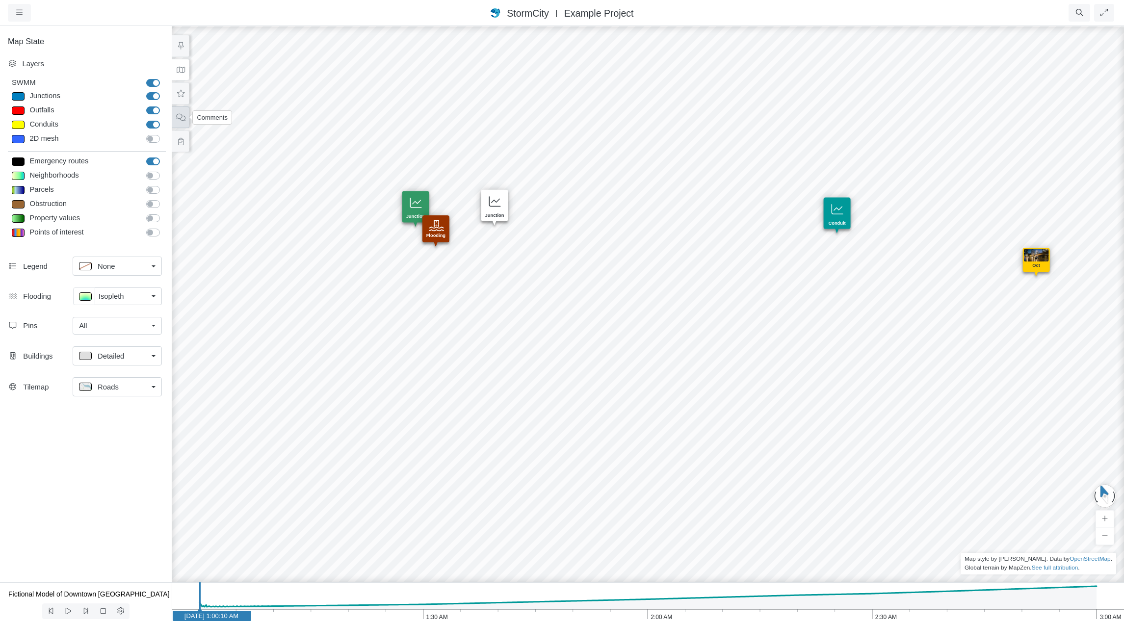
click at [179, 119] on icon at bounding box center [180, 117] width 9 height 7
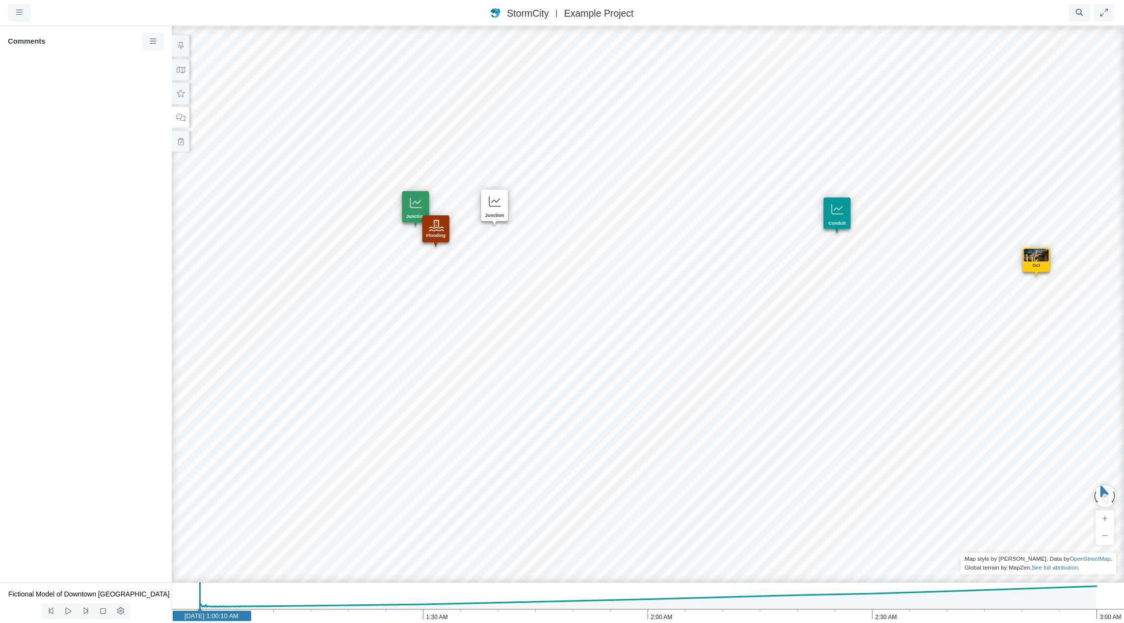
click at [181, 119] on icon at bounding box center [180, 117] width 9 height 7
click at [154, 42] on icon at bounding box center [153, 41] width 9 height 7
click at [104, 105] on div at bounding box center [86, 320] width 172 height 524
